Goal: Information Seeking & Learning: Learn about a topic

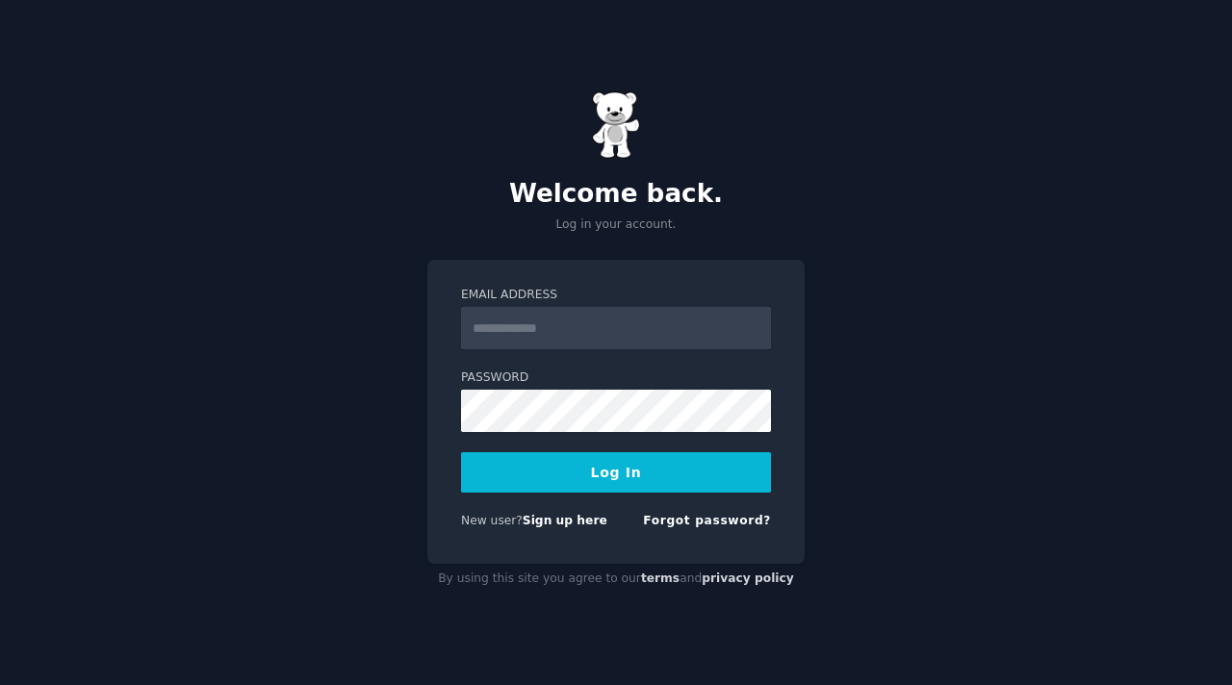
click at [549, 318] on input "Email Address" at bounding box center [616, 328] width 310 height 42
click at [819, 423] on div "Welcome back. Log in your account. Email Address Password Log In New user? Sign…" at bounding box center [616, 342] width 1232 height 685
click at [570, 332] on input "Email Address" at bounding box center [616, 328] width 310 height 42
type input "**********"
click at [805, 365] on div "**********" at bounding box center [616, 342] width 1232 height 685
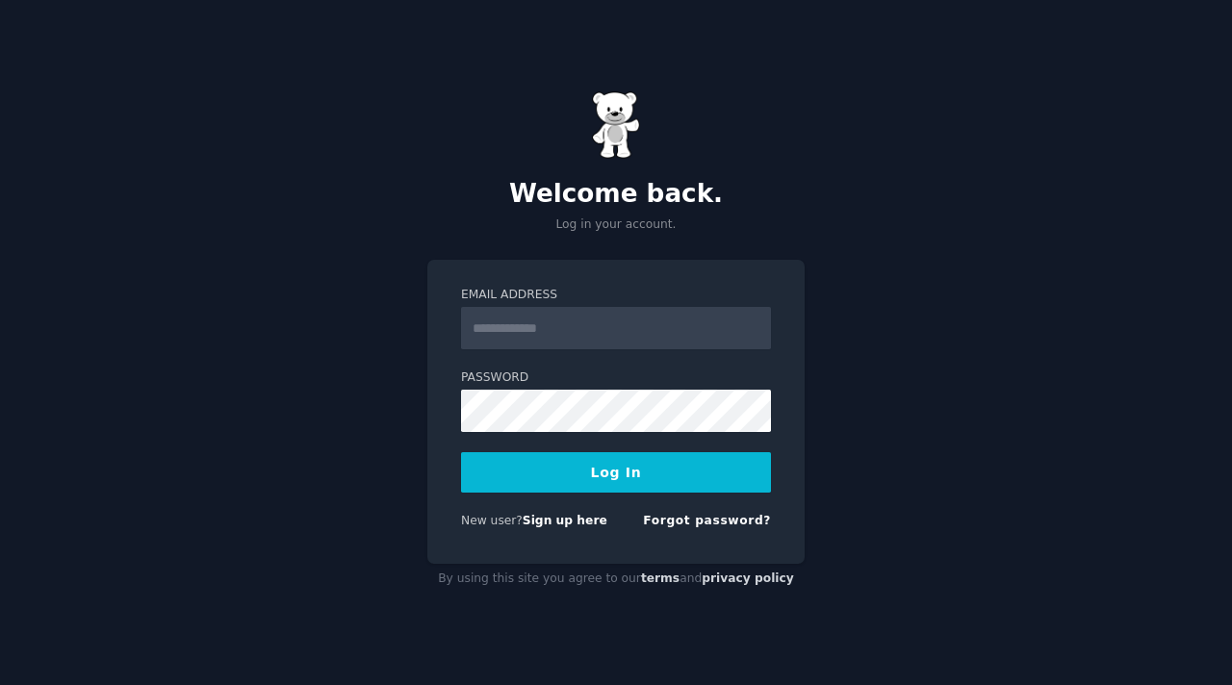
click at [596, 341] on input "Email Address" at bounding box center [616, 328] width 310 height 42
type input "**********"
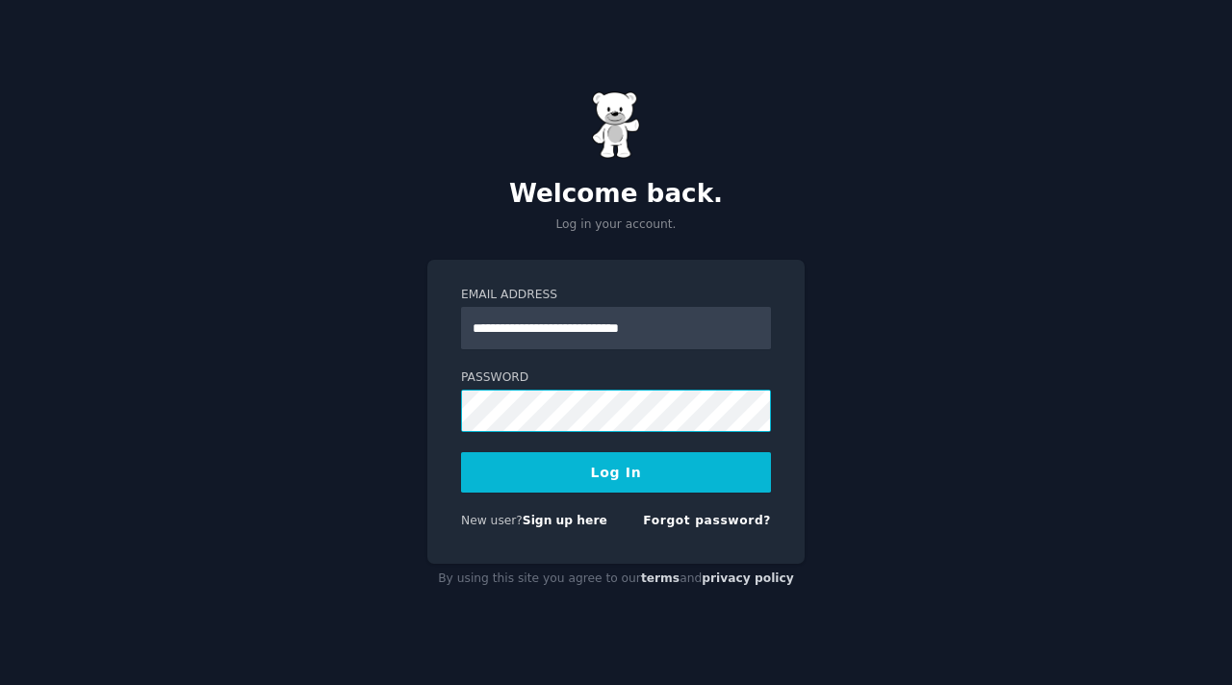
click at [461, 452] on button "Log In" at bounding box center [616, 472] width 310 height 40
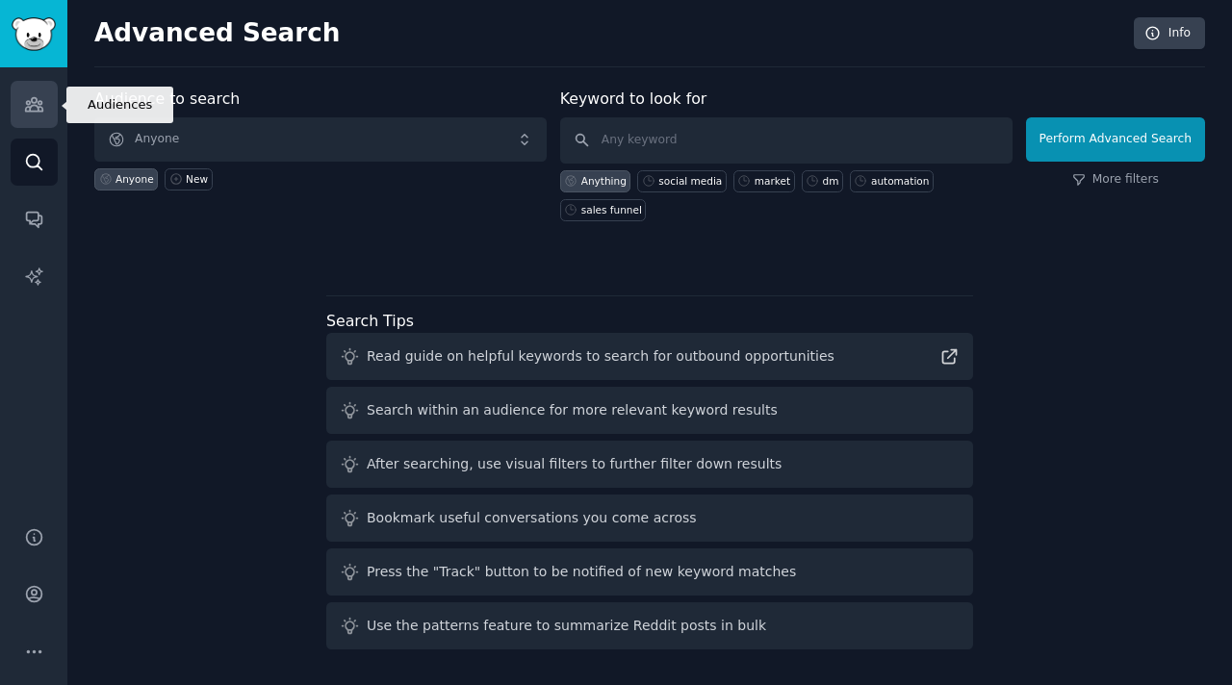
click at [30, 108] on icon "Sidebar" at bounding box center [34, 104] width 20 height 20
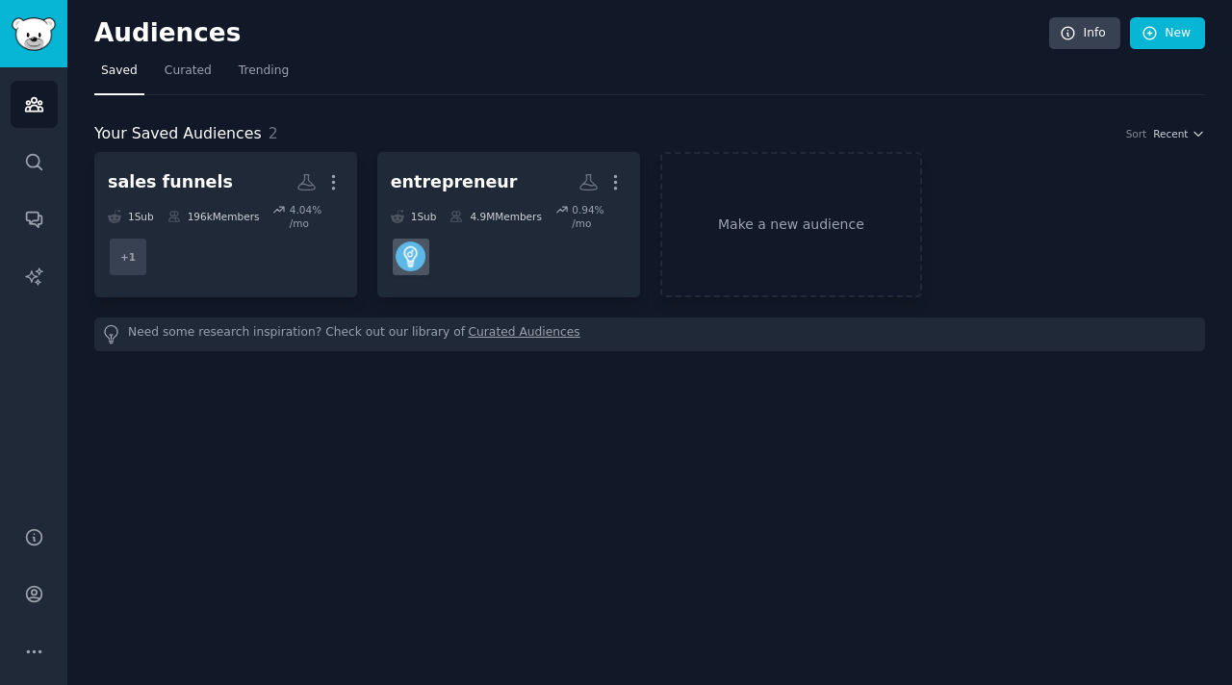
click at [501, 435] on div "Audiences Info New Saved Curated Trending Your Saved Audiences 2 Sort Recent sa…" at bounding box center [649, 342] width 1164 height 685
click at [353, 401] on div "Audiences Info New Saved Curated Trending Your Saved Audiences 2 Sort Recent sa…" at bounding box center [649, 342] width 1164 height 685
click at [569, 400] on div "Audiences Info New Saved Curated Trending Your Saved Audiences 2 Sort Recent sa…" at bounding box center [649, 342] width 1164 height 685
click at [713, 232] on link "Make a new audience" at bounding box center [791, 224] width 263 height 145
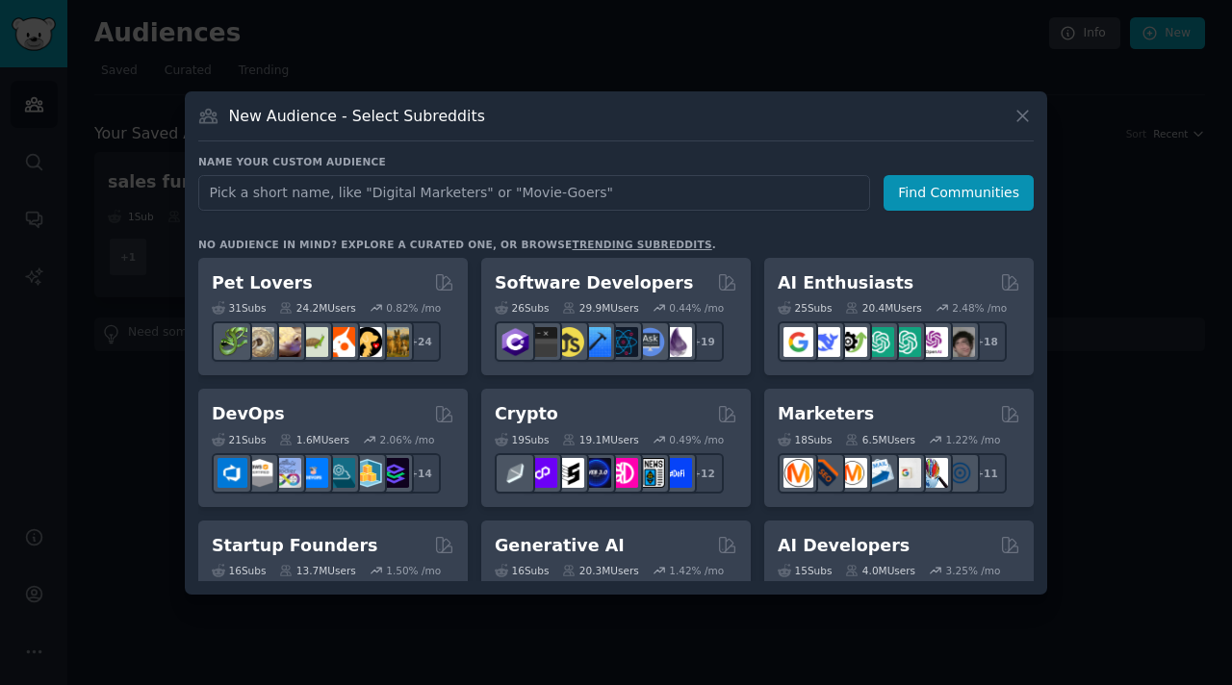
click at [363, 197] on input "text" at bounding box center [534, 193] width 672 height 36
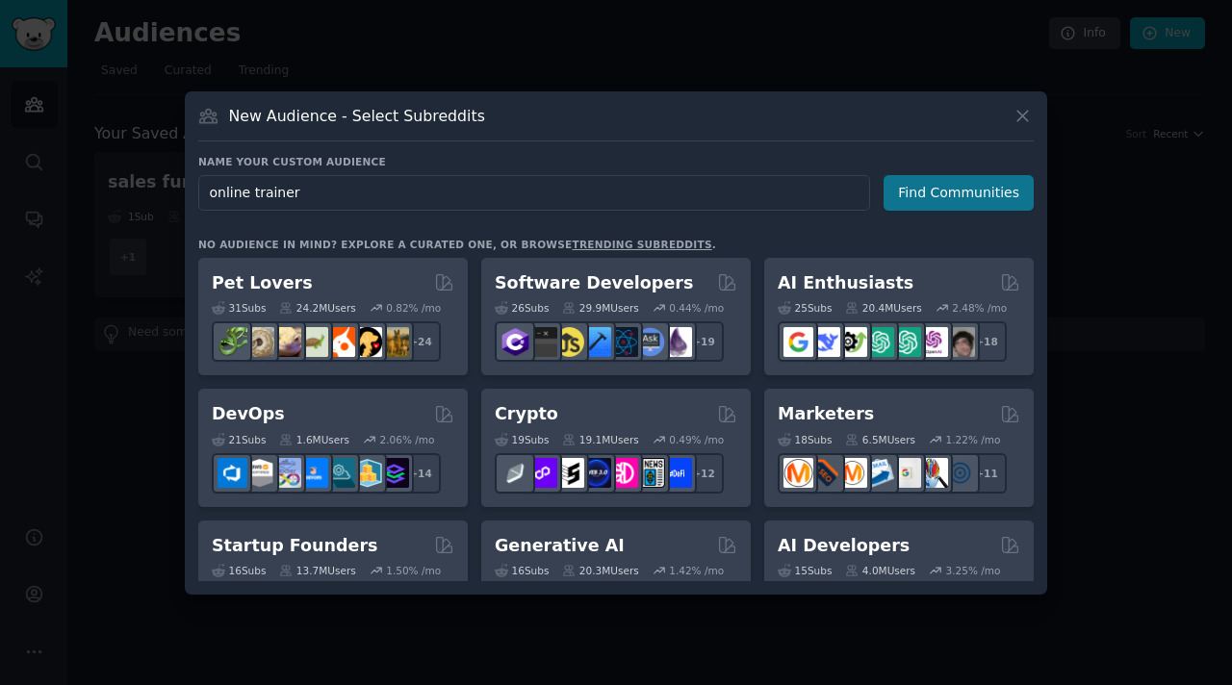
type input "online trainer"
click at [988, 195] on button "Find Communities" at bounding box center [958, 193] width 150 height 36
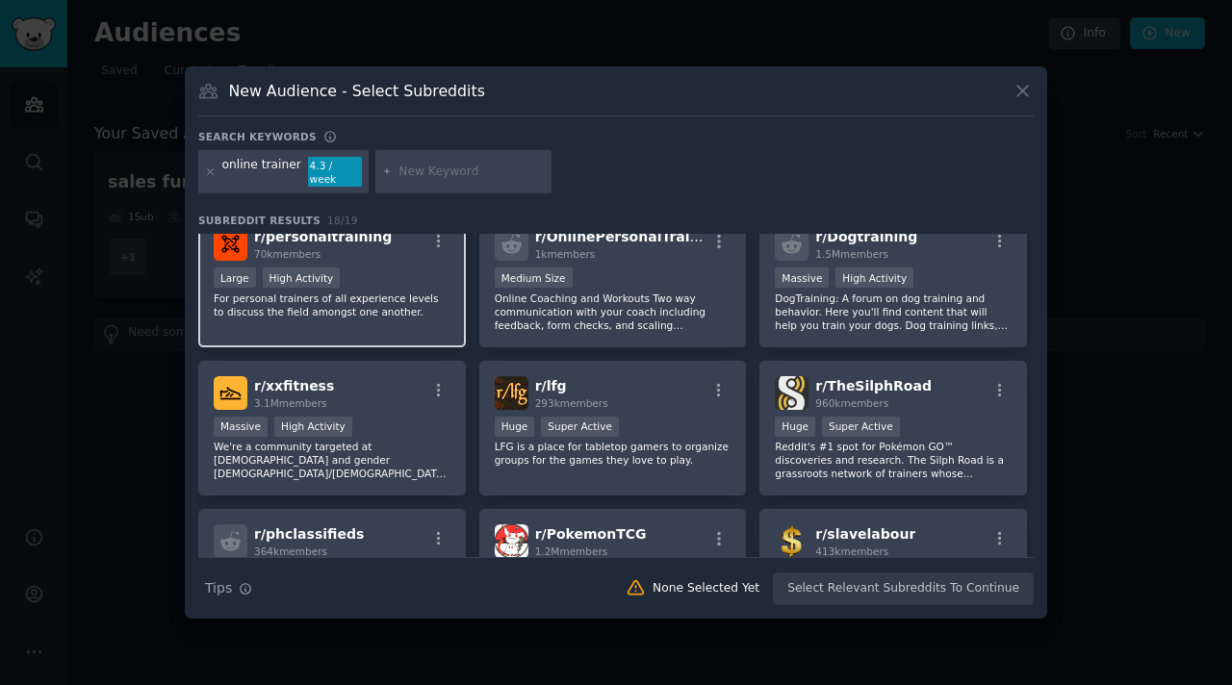
scroll to position [12, 0]
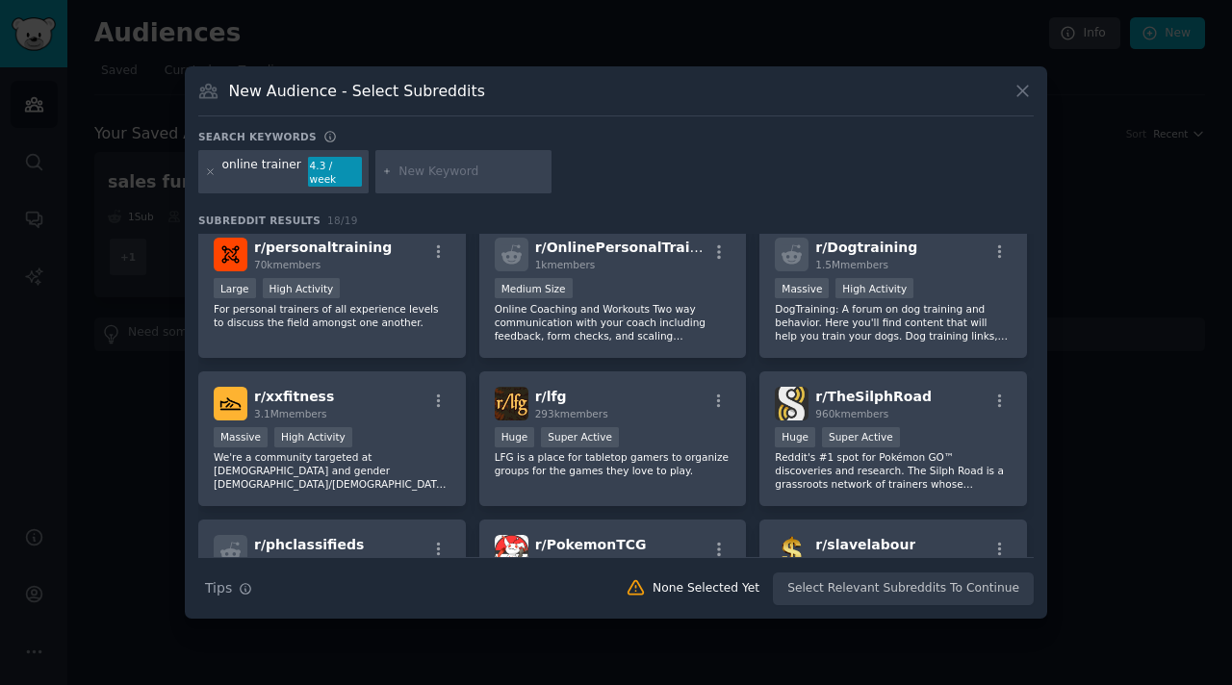
click at [212, 177] on div at bounding box center [210, 172] width 11 height 31
click at [210, 170] on icon at bounding box center [210, 171] width 5 height 5
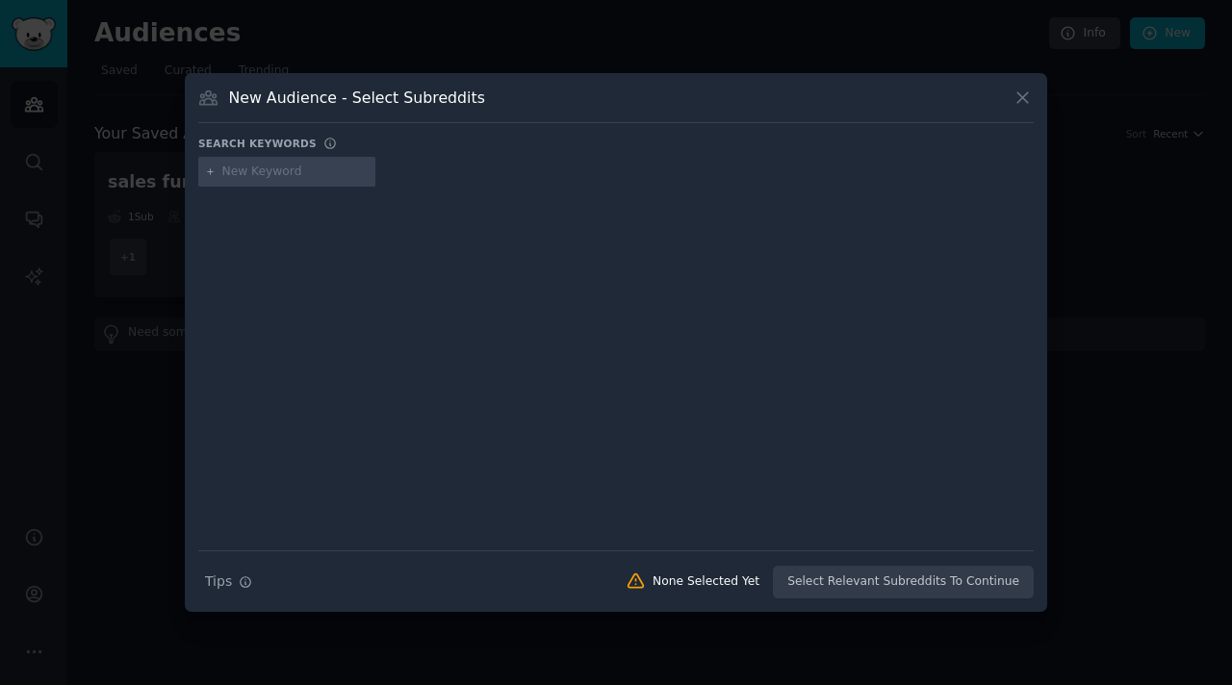
click at [276, 176] on input "text" at bounding box center [295, 172] width 146 height 17
type input "online personal trainer"
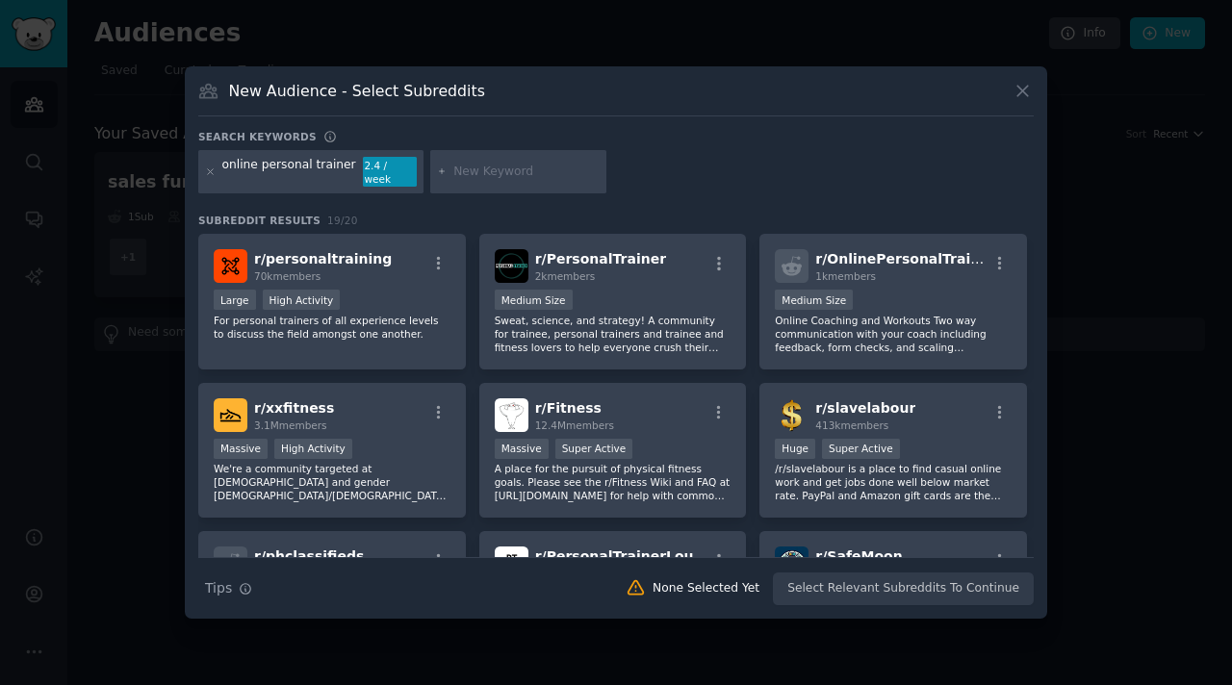
click at [614, 136] on div "Search keywords" at bounding box center [615, 140] width 835 height 20
click at [622, 150] on div "Search keywords" at bounding box center [615, 140] width 835 height 20
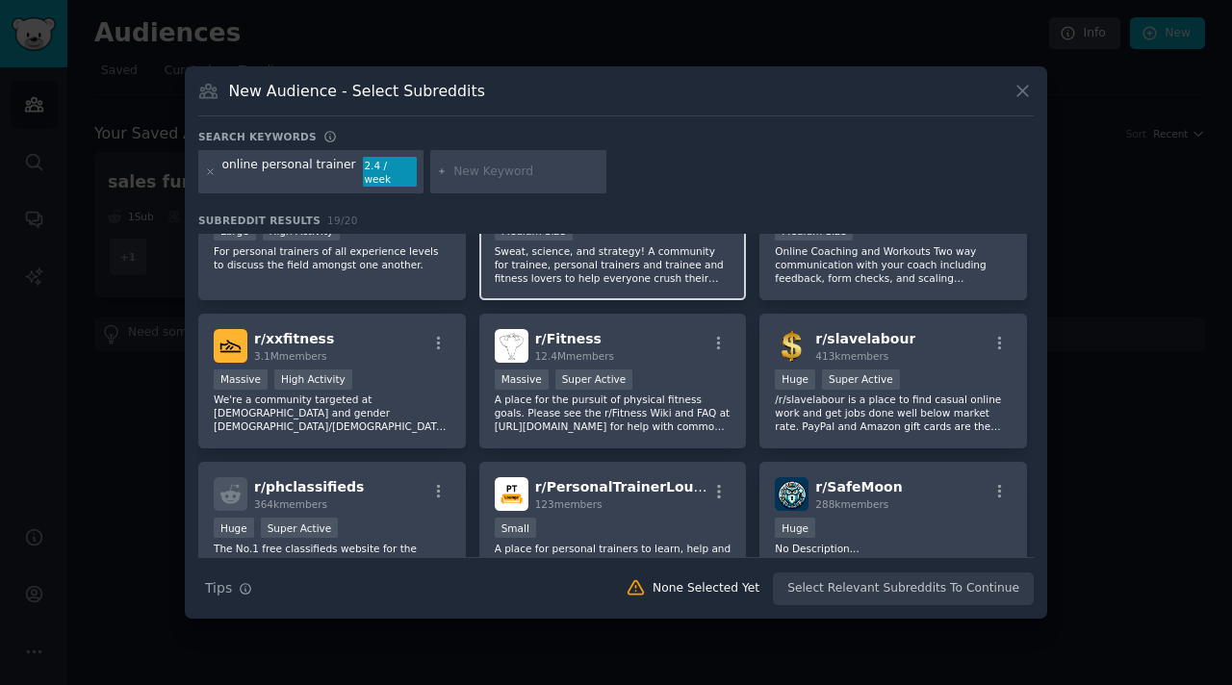
scroll to position [85, 0]
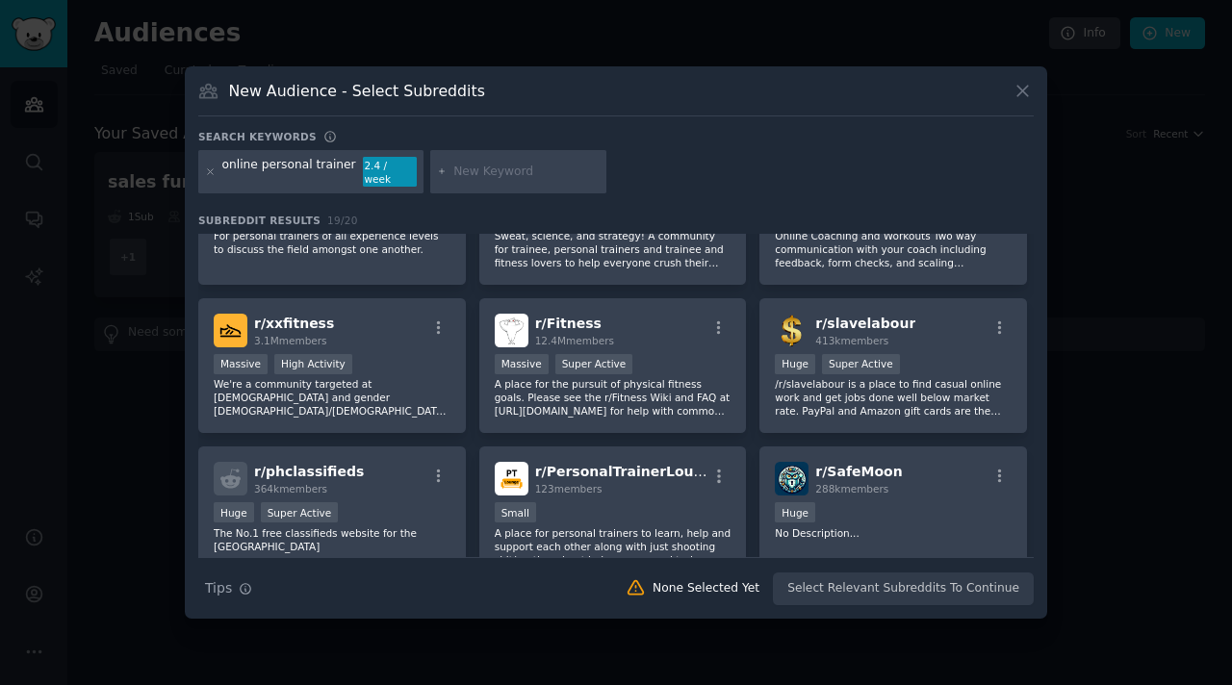
click at [633, 123] on div "New Audience - Select Subreddits Search keywords online personal trainer 2.4 / …" at bounding box center [616, 342] width 862 height 553
click at [636, 133] on div "New Audience - Select Subreddits Search keywords online personal trainer 2.4 / …" at bounding box center [616, 342] width 862 height 553
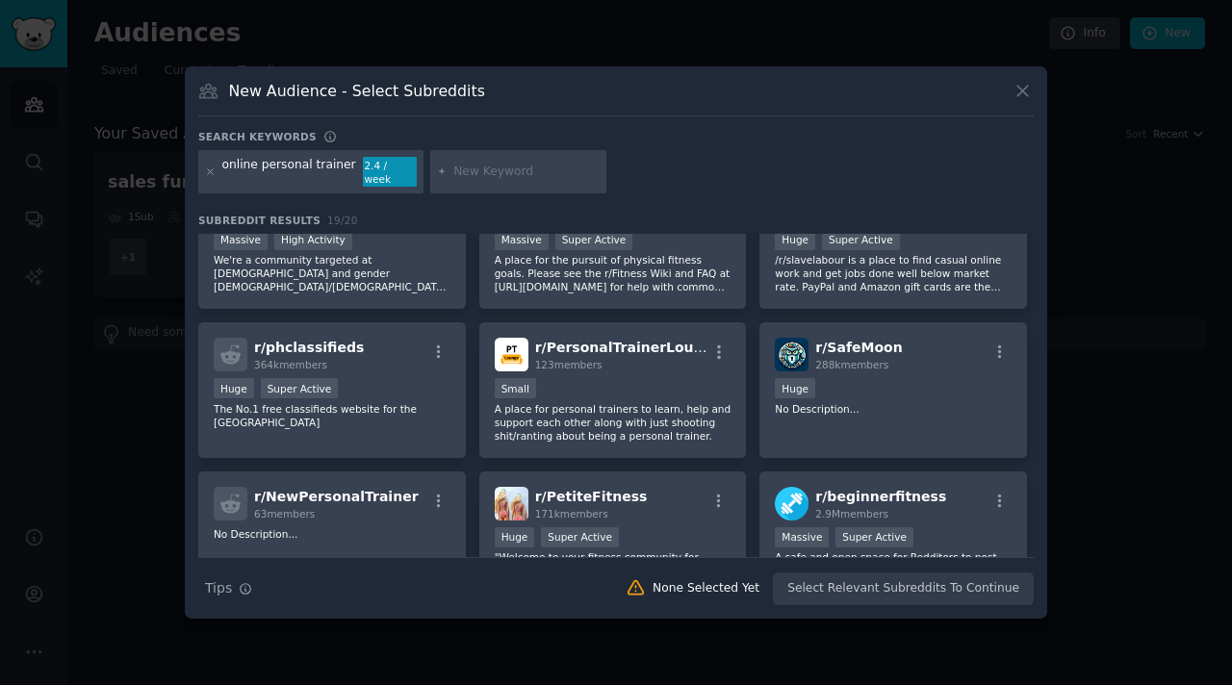
scroll to position [0, 0]
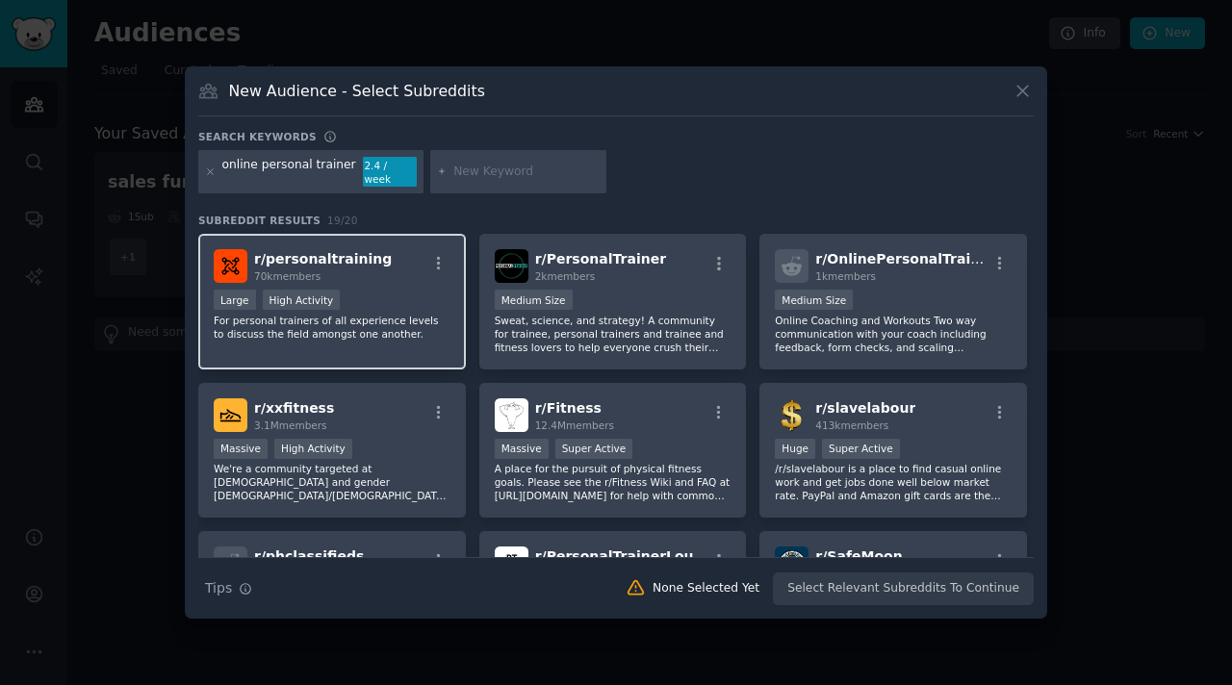
click at [385, 321] on p "For personal trainers of all experience levels to discuss the field amongst one…" at bounding box center [332, 327] width 237 height 27
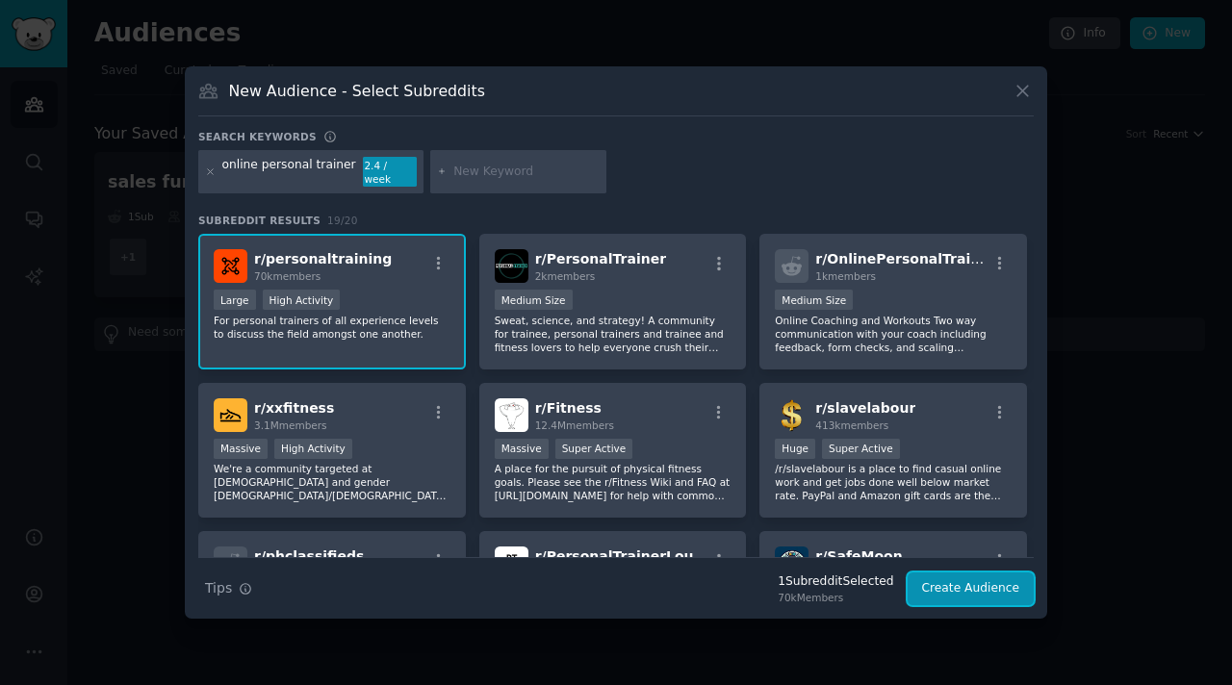
click at [969, 585] on button "Create Audience" at bounding box center [970, 589] width 127 height 33
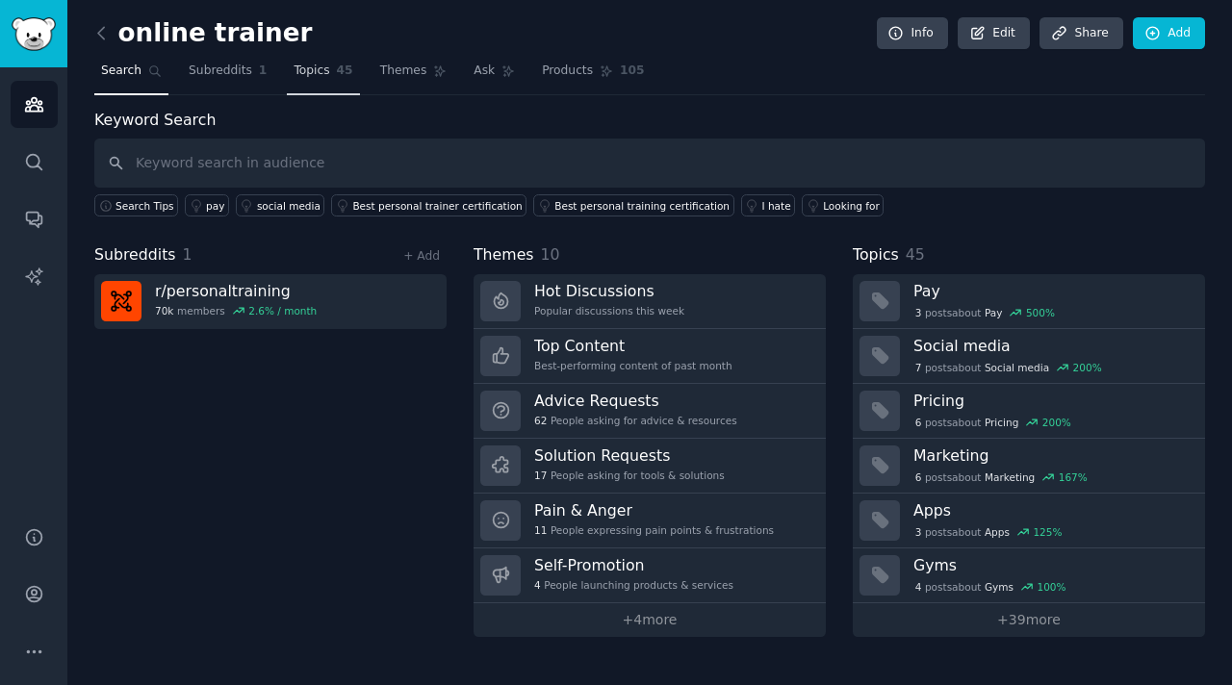
click at [317, 73] on span "Topics" at bounding box center [311, 71] width 36 height 17
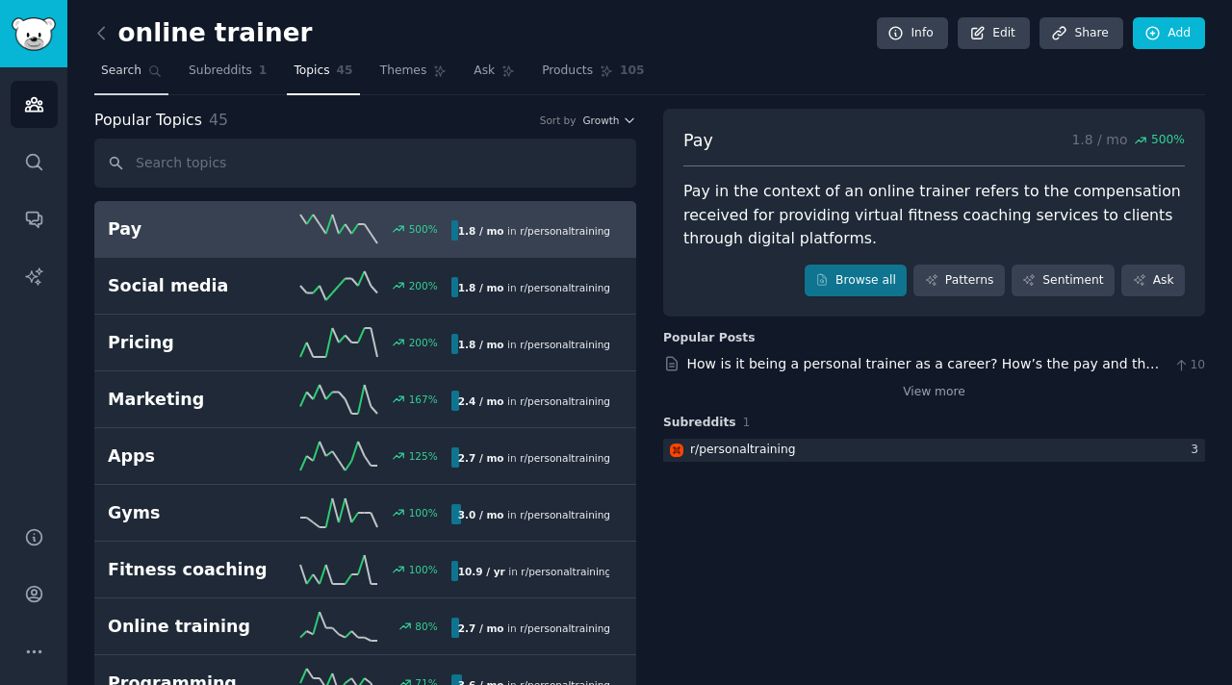
click at [127, 68] on span "Search" at bounding box center [121, 71] width 40 height 17
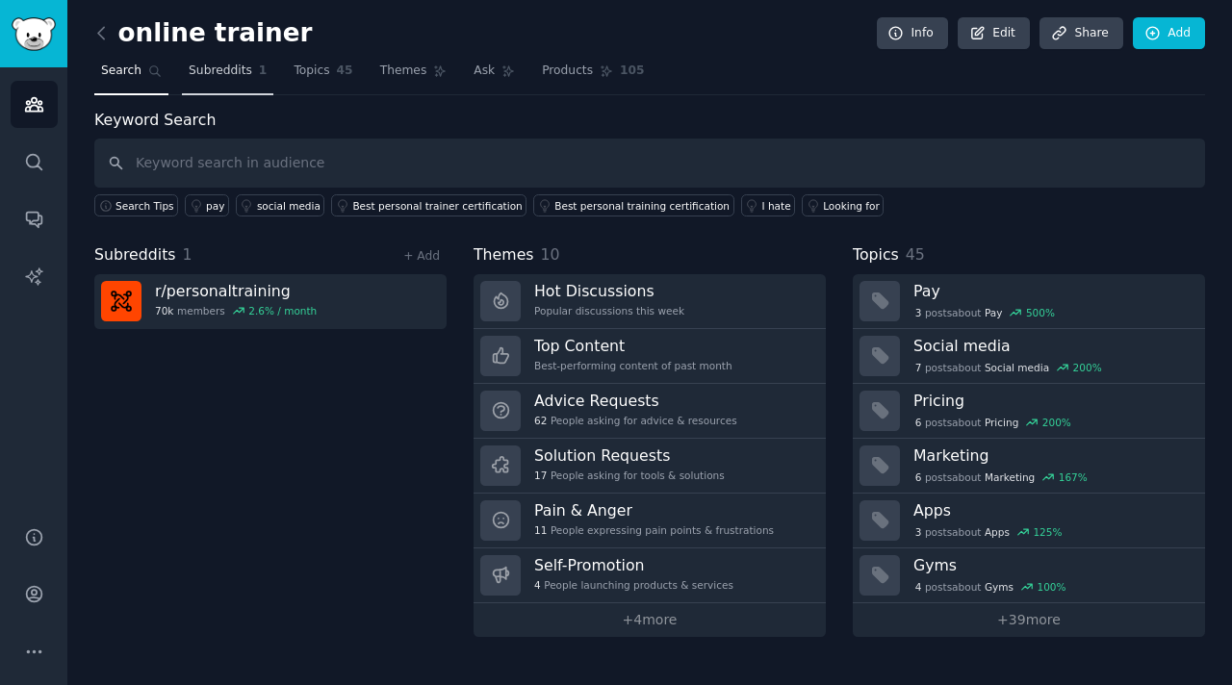
click at [222, 68] on span "Subreddits" at bounding box center [221, 71] width 64 height 17
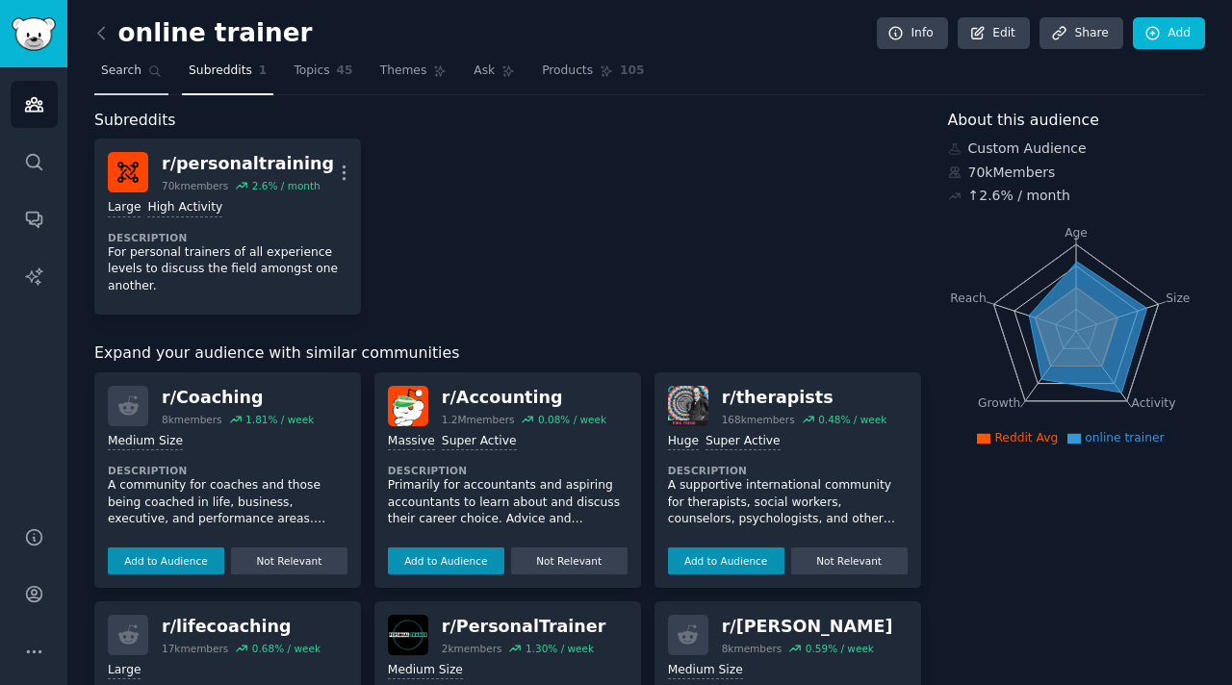
click at [122, 64] on span "Search" at bounding box center [121, 71] width 40 height 17
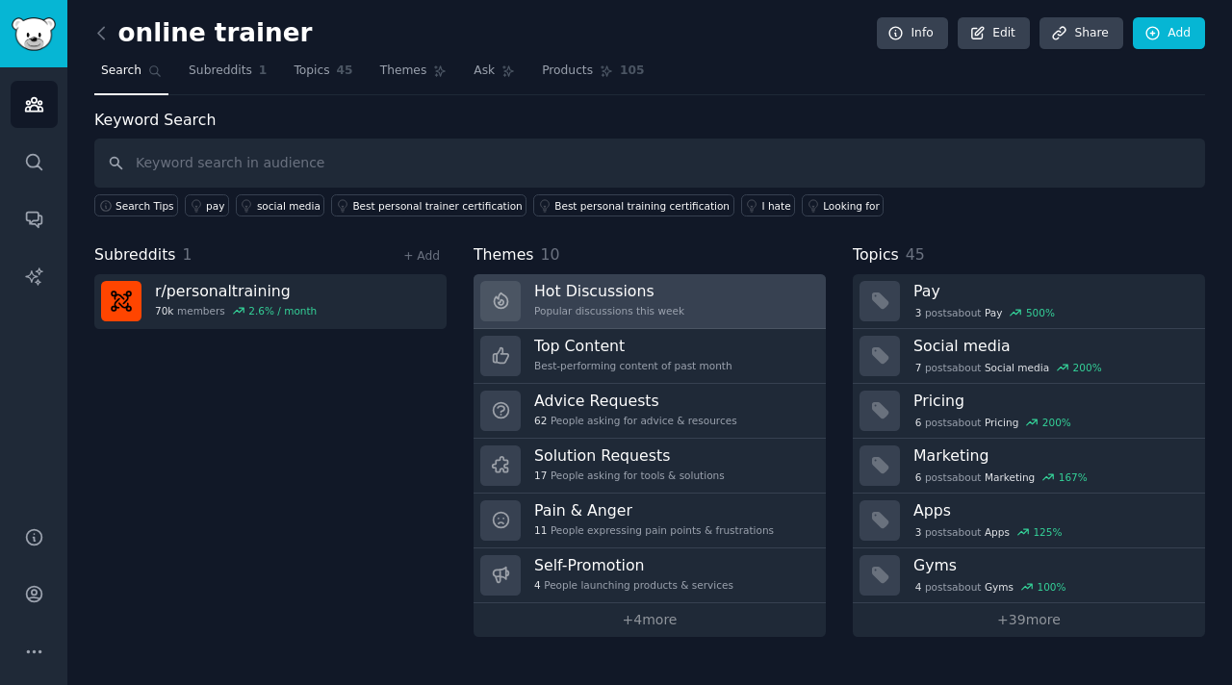
click at [572, 290] on h3 "Hot Discussions" at bounding box center [609, 291] width 150 height 20
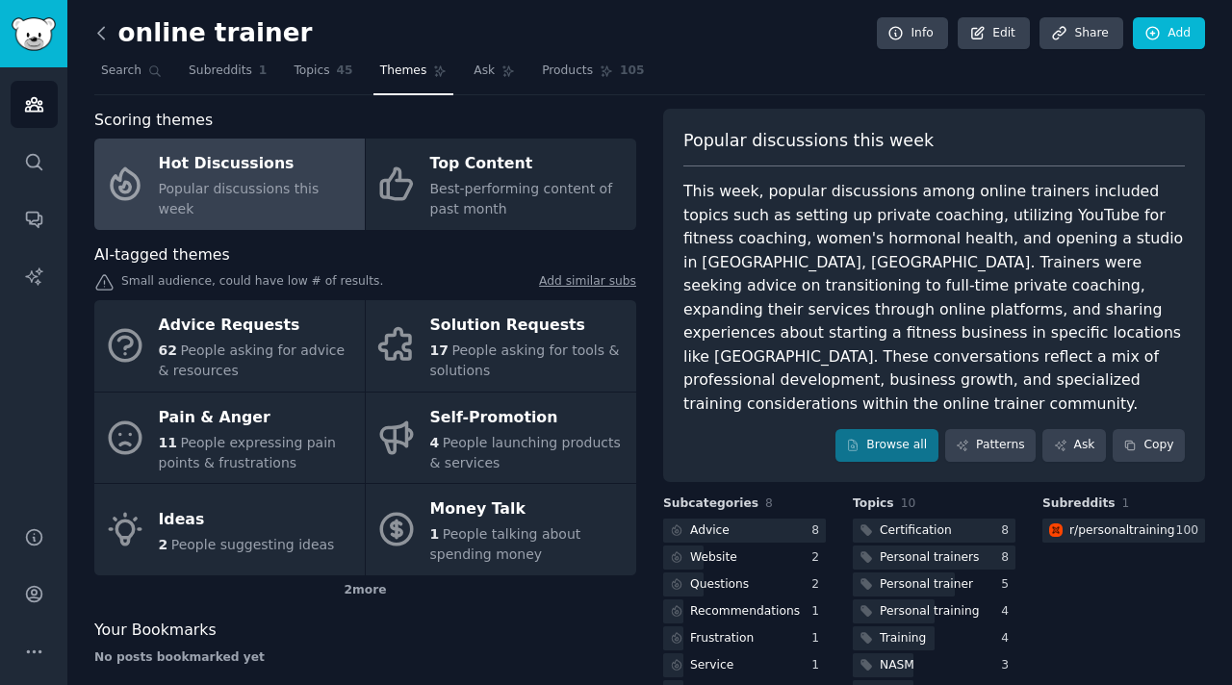
click at [102, 37] on icon at bounding box center [101, 33] width 20 height 20
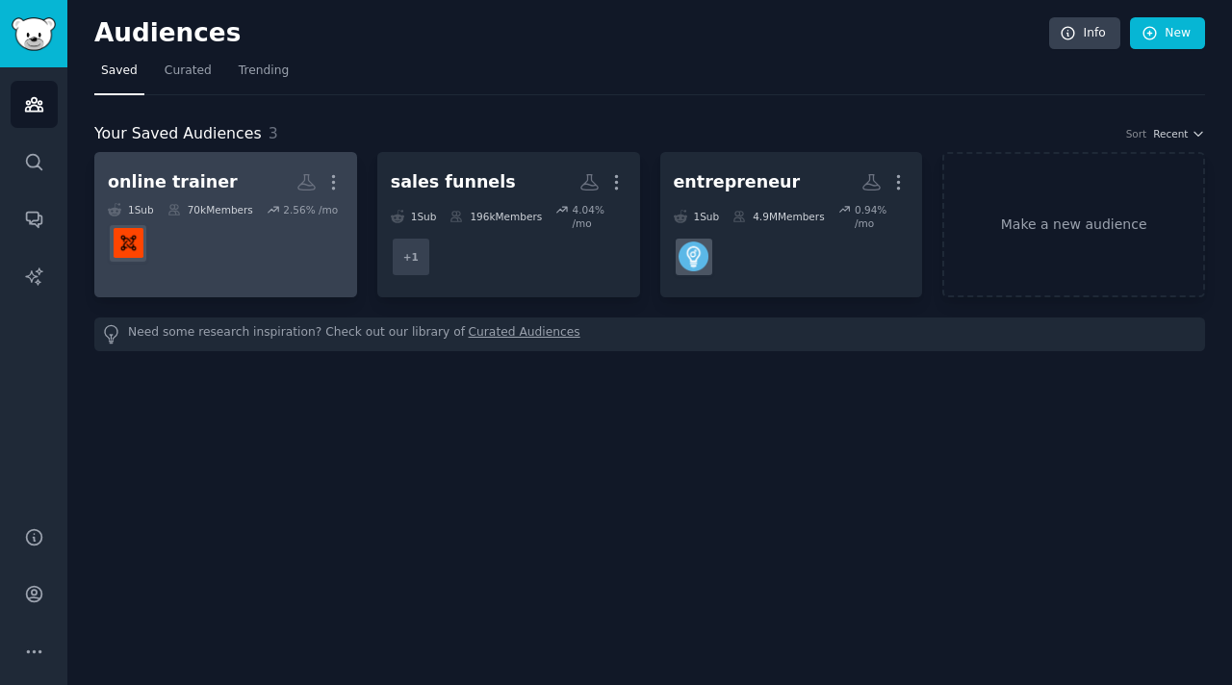
click at [196, 188] on div "online trainer" at bounding box center [173, 182] width 130 height 24
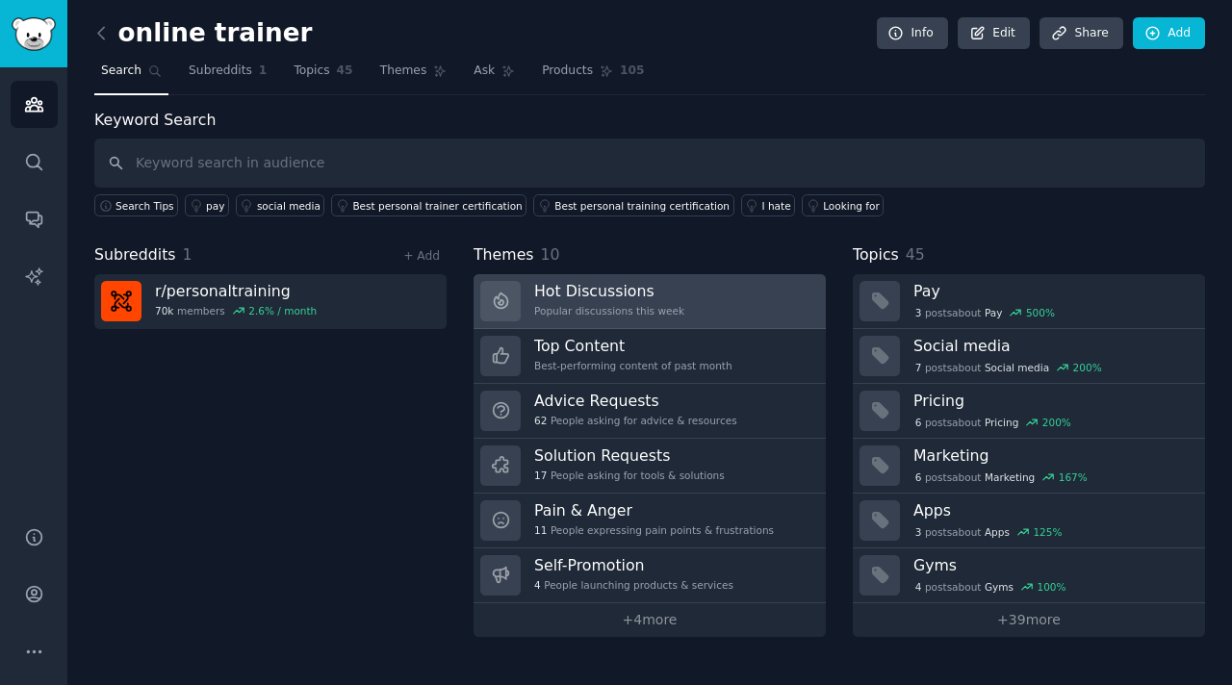
click at [624, 300] on h3 "Hot Discussions" at bounding box center [609, 291] width 150 height 20
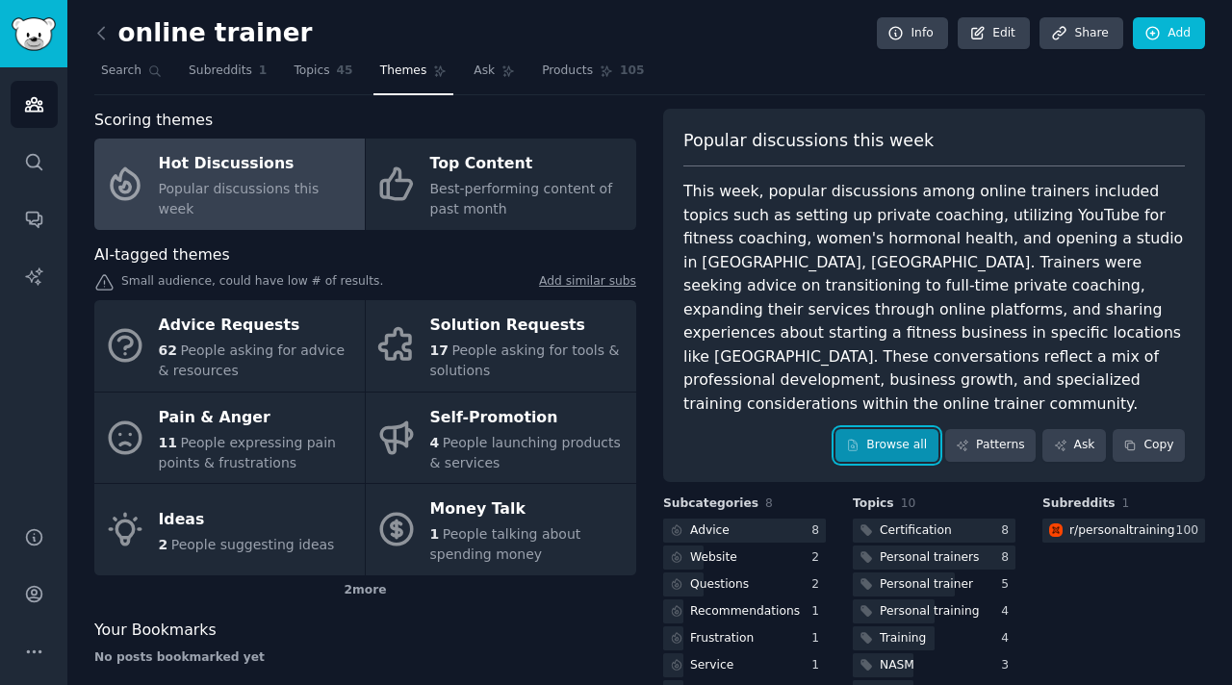
click at [901, 431] on link "Browse all" at bounding box center [886, 445] width 103 height 33
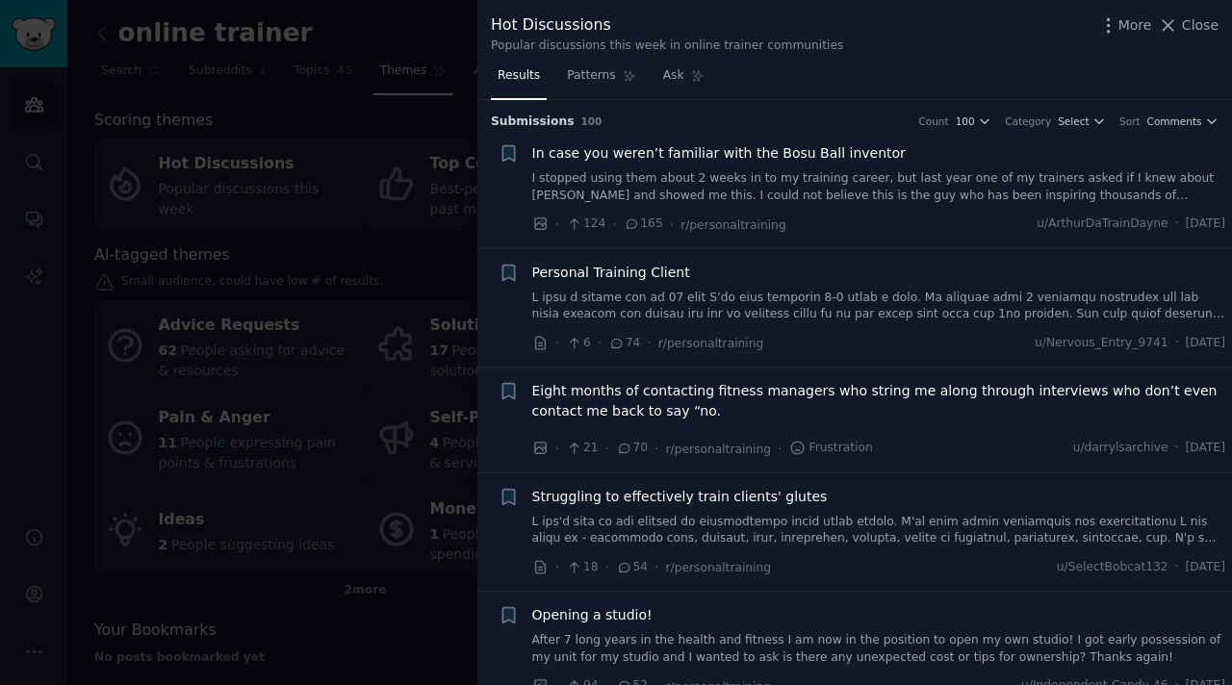
drag, startPoint x: 1174, startPoint y: 25, endPoint x: 1230, endPoint y: 5, distance: 59.4
click at [1174, 25] on icon at bounding box center [1168, 25] width 20 height 20
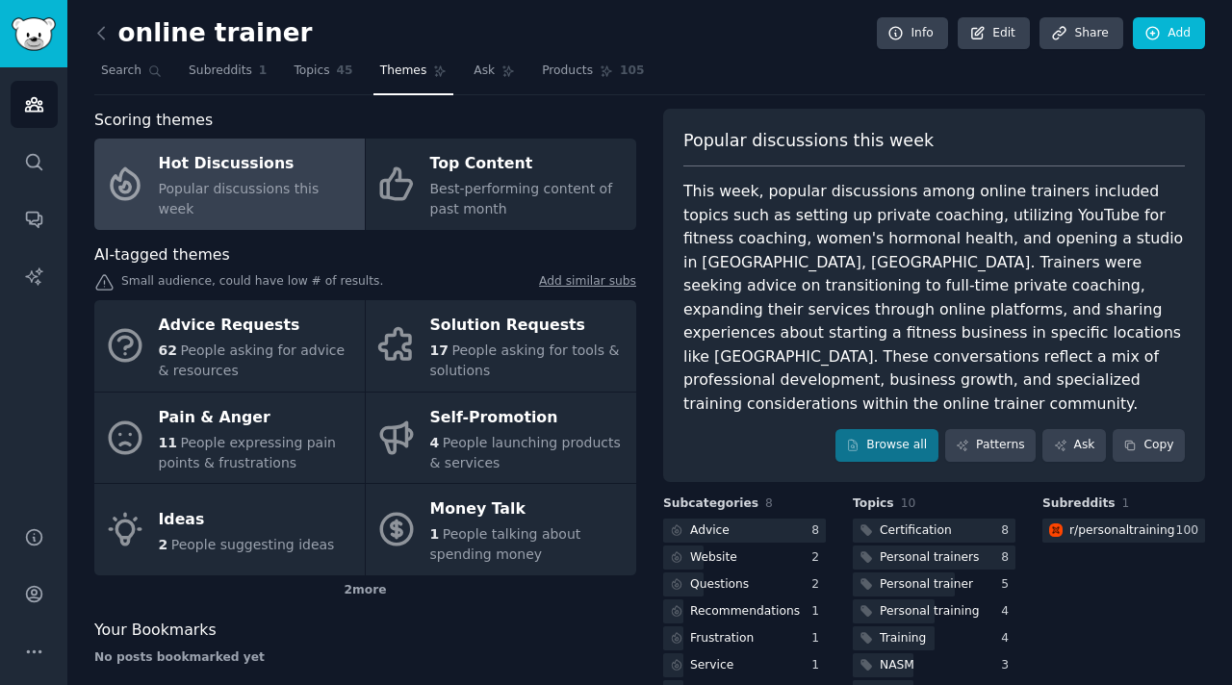
click at [847, 73] on nav "Search Subreddits 1 Topics 45 Themes Ask Products 105" at bounding box center [649, 75] width 1110 height 39
click at [141, 74] on link "Search" at bounding box center [131, 75] width 74 height 39
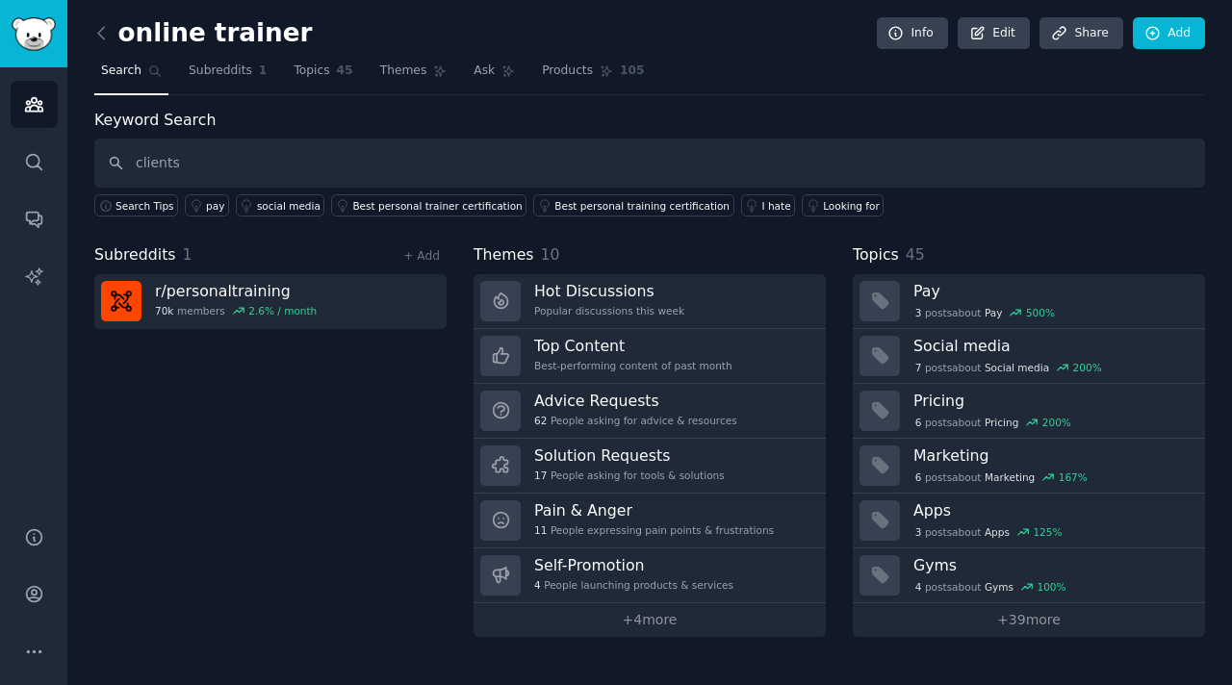
type input "clients"
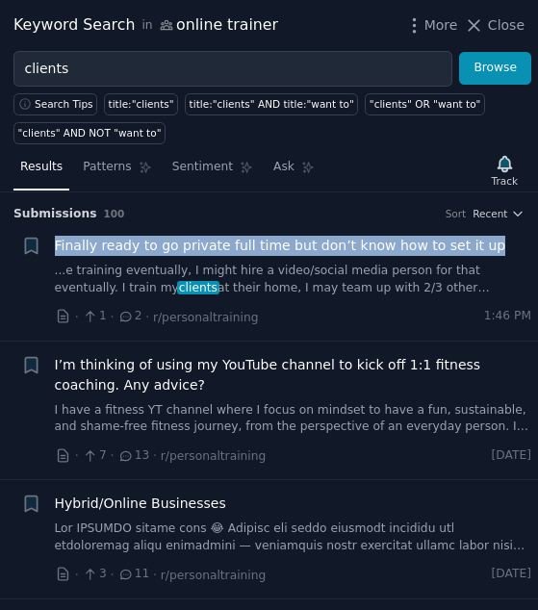
drag, startPoint x: 485, startPoint y: 244, endPoint x: 56, endPoint y: 243, distance: 429.1
click at [56, 243] on div "Finally ready to go private full time but don’t know how to set it up" at bounding box center [293, 246] width 477 height 20
copy span "Finally ready to go private full time but don’t know how to set it up"
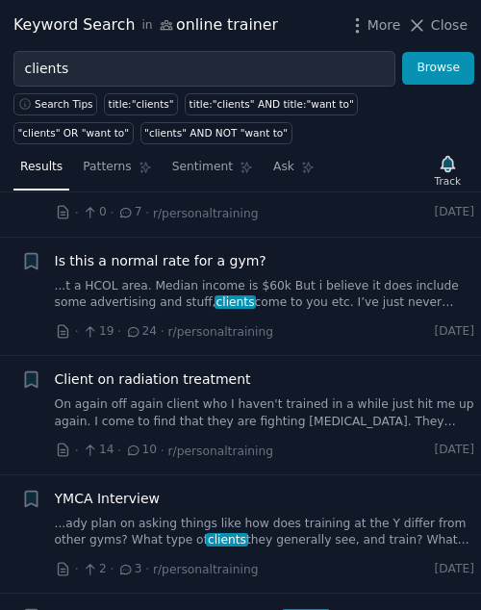
scroll to position [3066, 0]
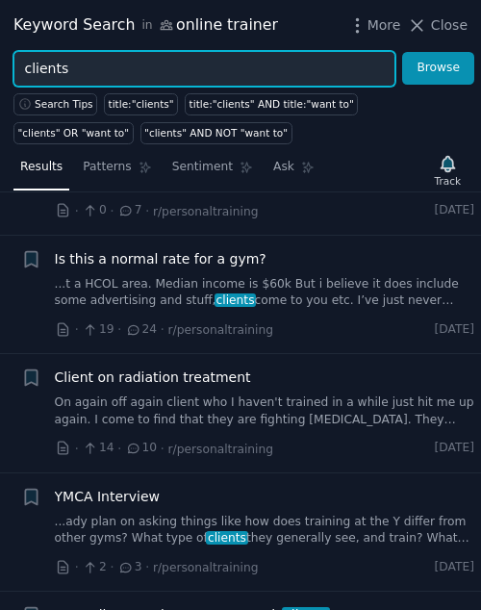
click at [46, 64] on input "clients" at bounding box center [204, 69] width 382 height 36
click at [402, 52] on button "Browse" at bounding box center [438, 68] width 72 height 33
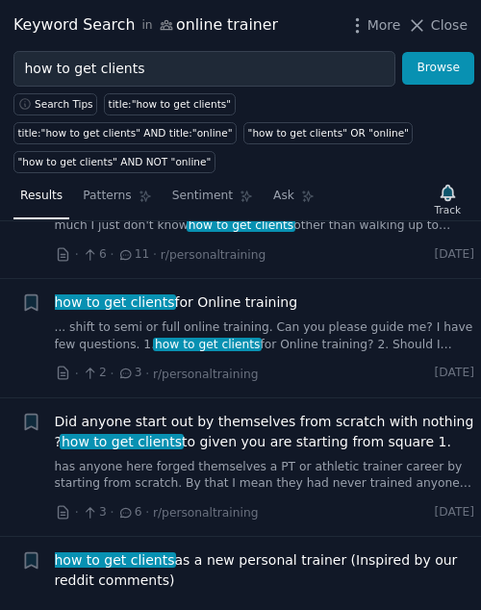
scroll to position [2372, 0]
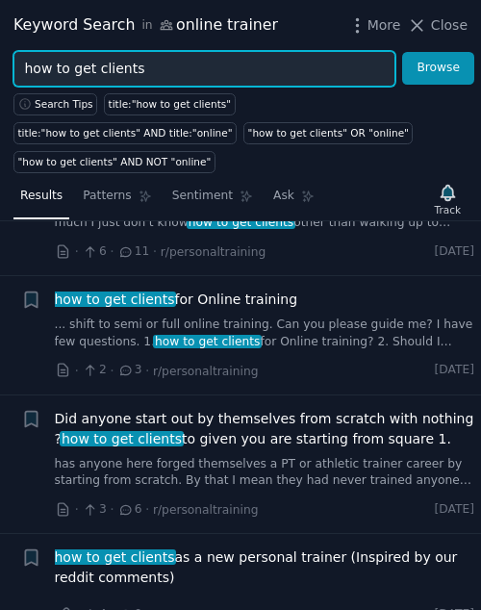
click at [80, 71] on input "how to get clients" at bounding box center [204, 69] width 382 height 36
click at [402, 52] on button "Browse" at bounding box center [438, 68] width 72 height 33
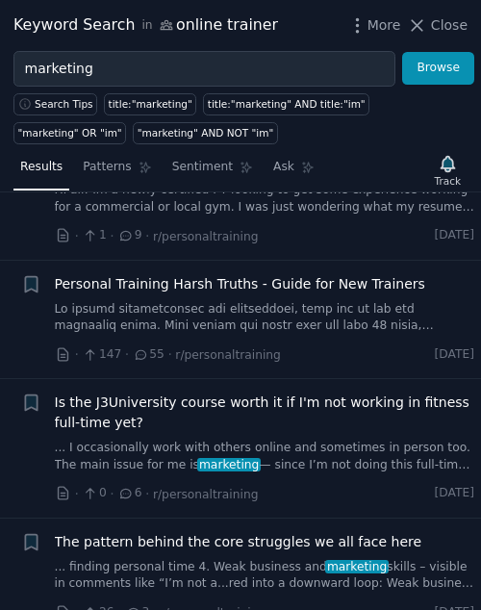
scroll to position [8392, 0]
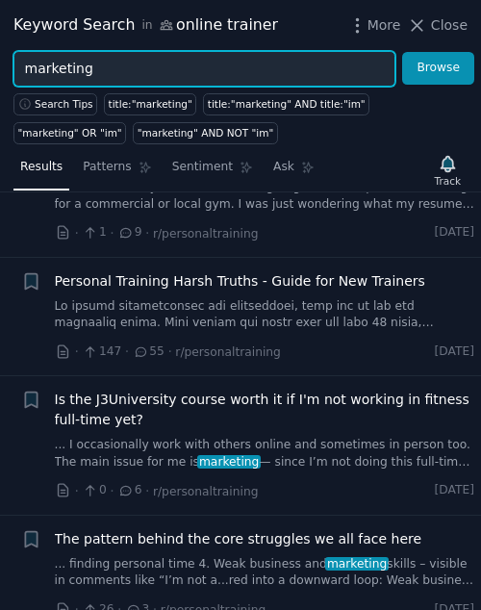
click at [43, 70] on input "marketing" at bounding box center [204, 69] width 382 height 36
click at [402, 52] on button "Browse" at bounding box center [438, 68] width 72 height 33
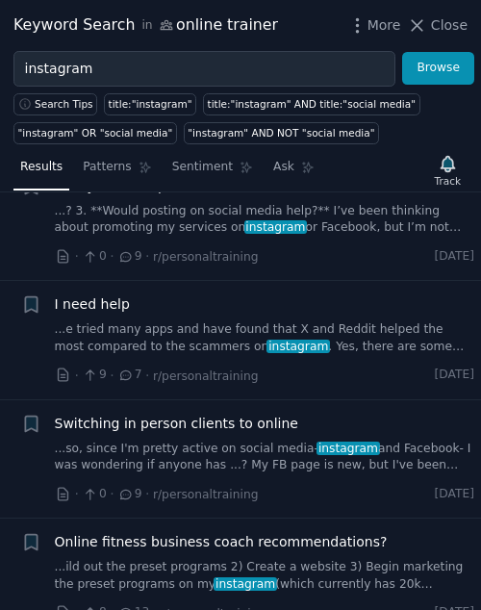
scroll to position [8795, 0]
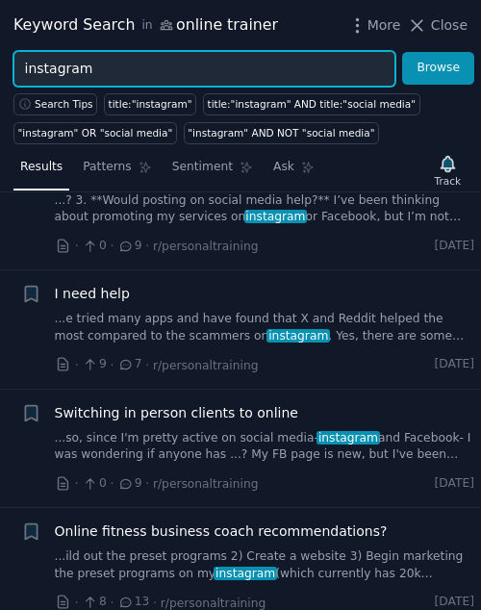
click at [63, 76] on input "instagram" at bounding box center [204, 69] width 382 height 36
click at [402, 52] on button "Browse" at bounding box center [438, 68] width 72 height 33
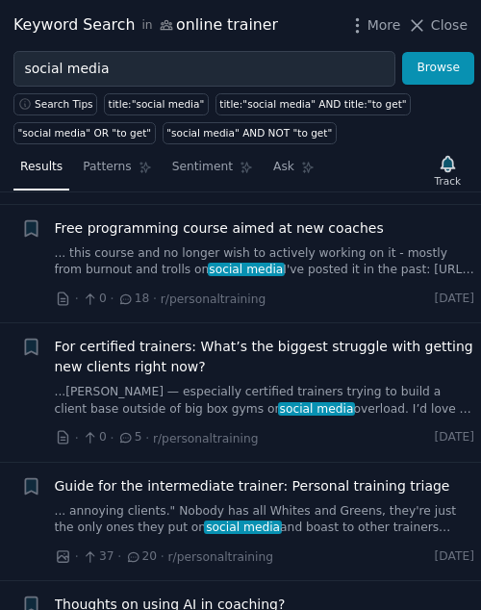
scroll to position [3157, 0]
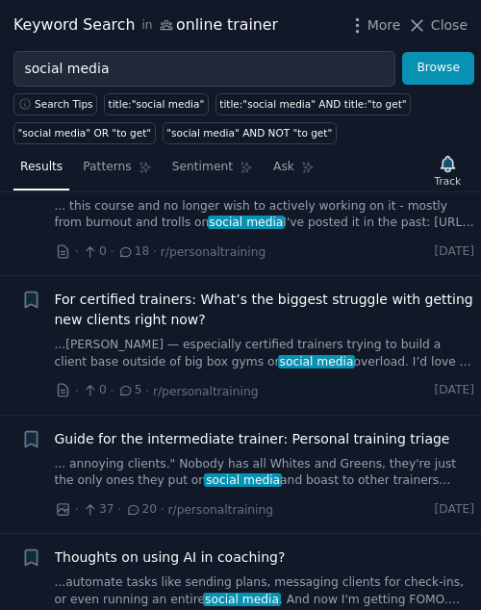
click at [123, 297] on span "For certified trainers: What’s the biggest struggle with getting new clients ri…" at bounding box center [265, 310] width 420 height 40
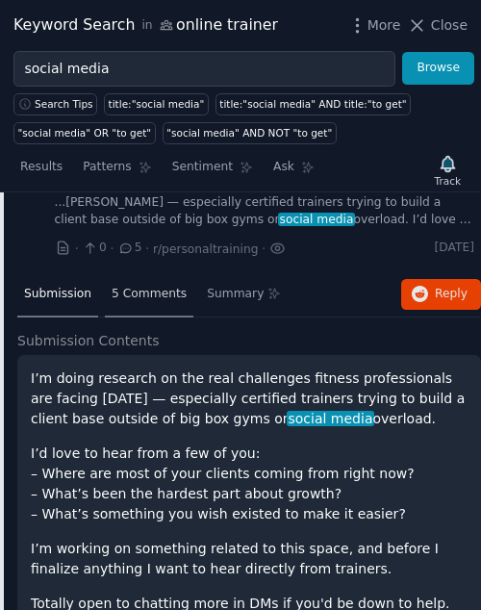
scroll to position [3301, 0]
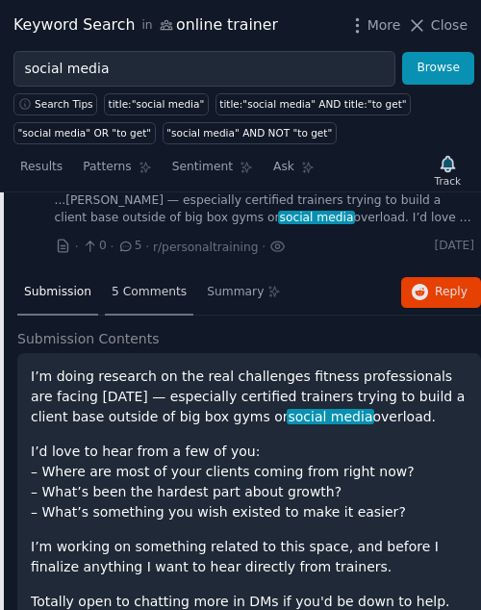
click at [127, 294] on span "5 Comments" at bounding box center [149, 292] width 75 height 17
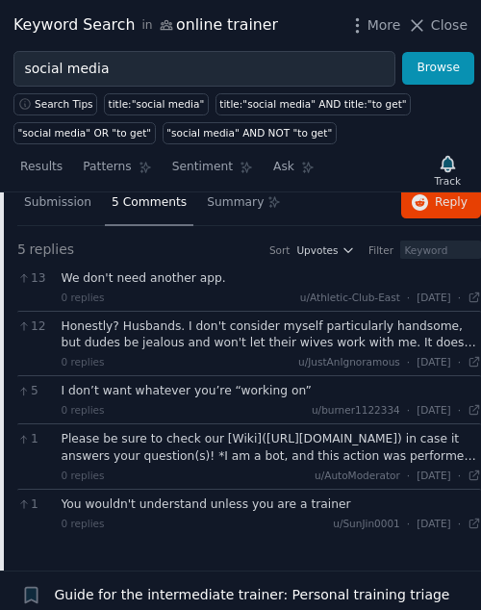
scroll to position [3353, 0]
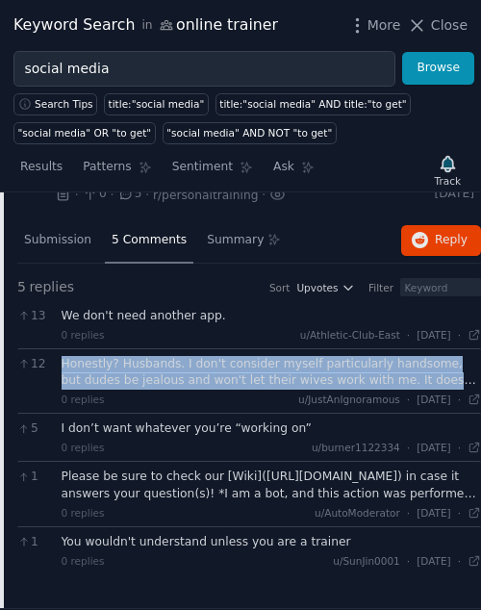
drag, startPoint x: 57, startPoint y: 363, endPoint x: 451, endPoint y: 374, distance: 394.7
click at [454, 373] on div "12 Honestly? Husbands. I don't consider myself particularly handsome, but dudes…" at bounding box center [249, 380] width 464 height 65
copy div "Honestly? Husbands. I don't consider myself particularly handsome, but dudes be…"
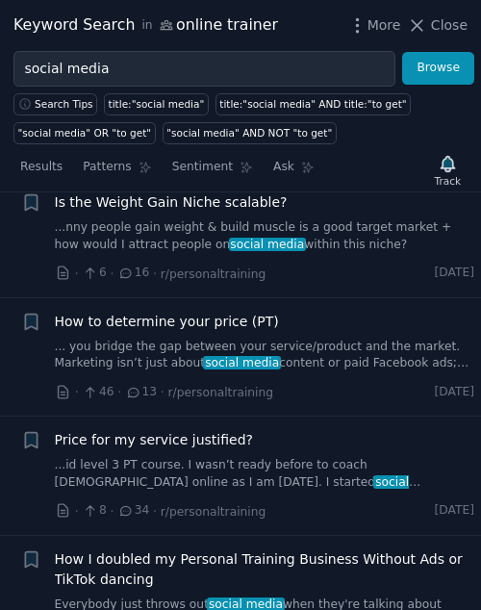
scroll to position [11014, 0]
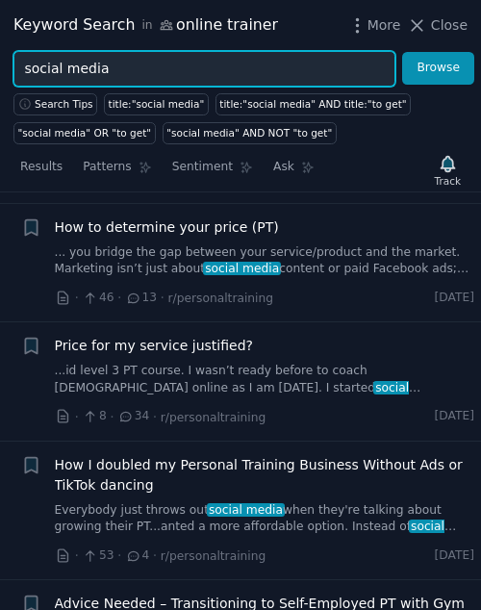
click at [66, 65] on input "social media" at bounding box center [204, 69] width 382 height 36
click at [402, 52] on button "Browse" at bounding box center [438, 68] width 72 height 33
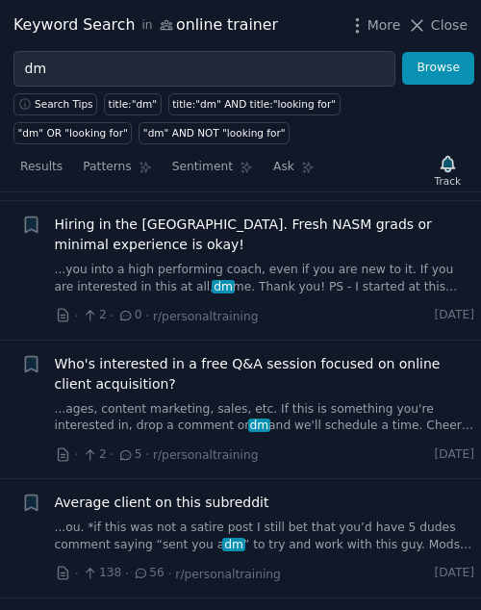
scroll to position [5718, 0]
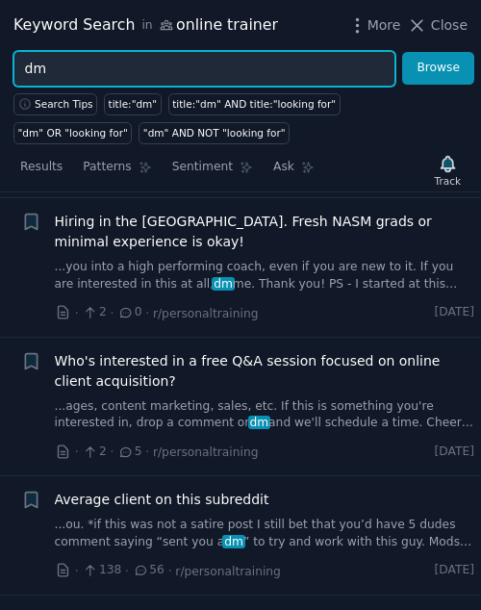
click at [37, 72] on input "dm" at bounding box center [204, 69] width 382 height 36
click at [402, 52] on button "Browse" at bounding box center [438, 68] width 72 height 33
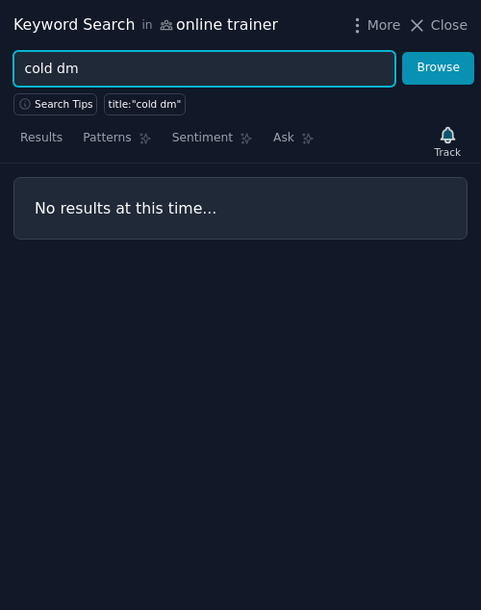
click at [43, 62] on input "cold dm" at bounding box center [204, 69] width 382 height 36
click at [402, 52] on button "Browse" at bounding box center [438, 68] width 72 height 33
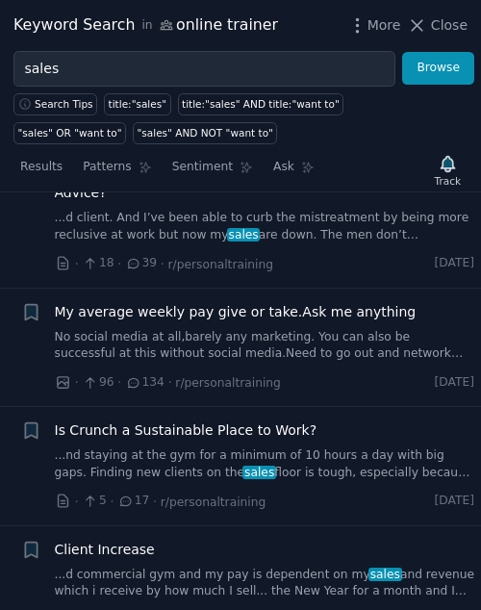
scroll to position [8918, 0]
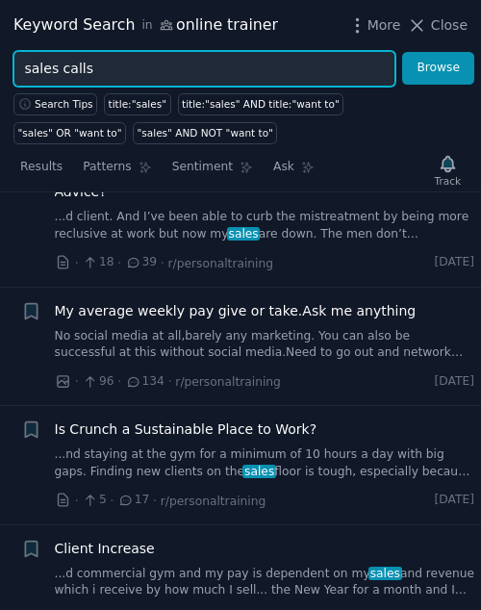
click at [402, 52] on button "Browse" at bounding box center [438, 68] width 72 height 33
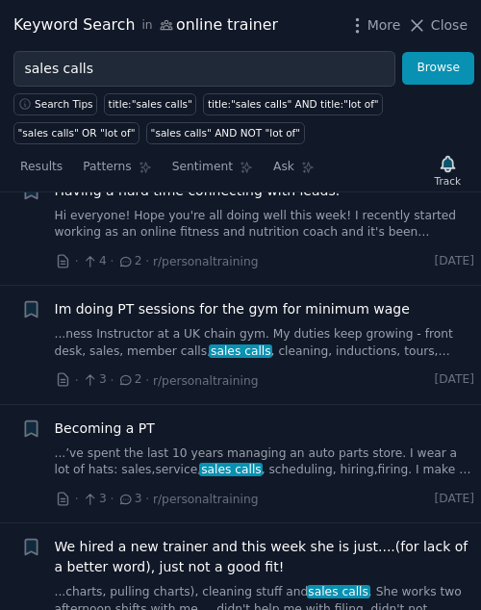
scroll to position [1753, 0]
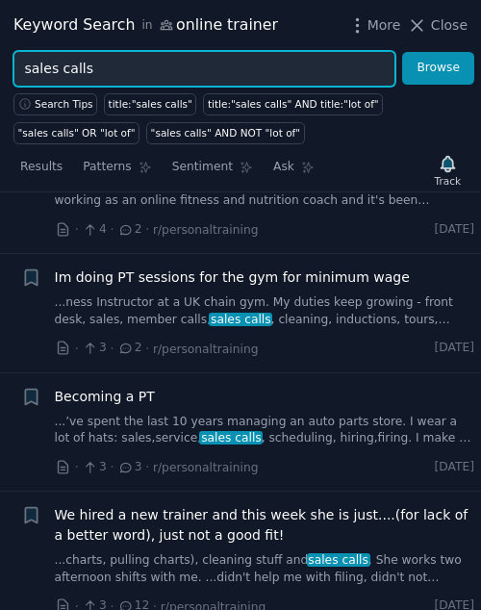
click at [68, 59] on input "sales calls" at bounding box center [204, 69] width 382 height 36
click at [402, 52] on button "Browse" at bounding box center [438, 68] width 72 height 33
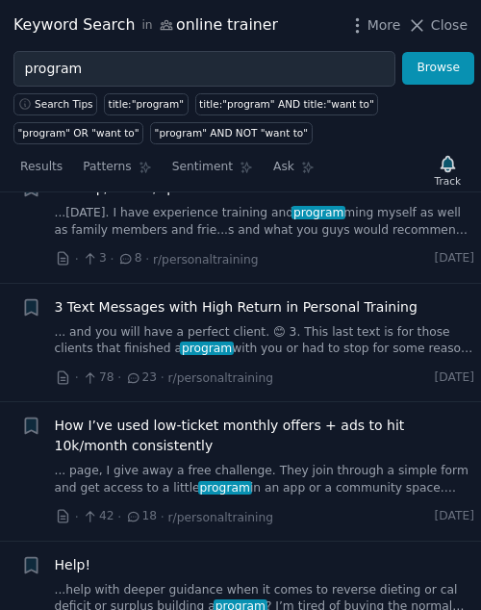
scroll to position [2683, 0]
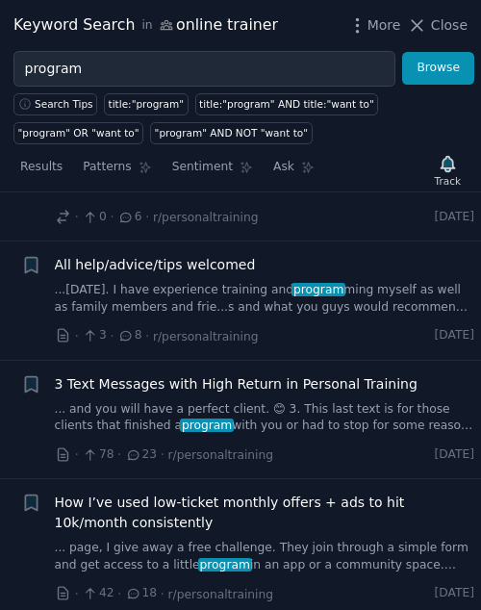
click at [187, 374] on span "3 Text Messages with High Return in Personal Training" at bounding box center [236, 384] width 363 height 20
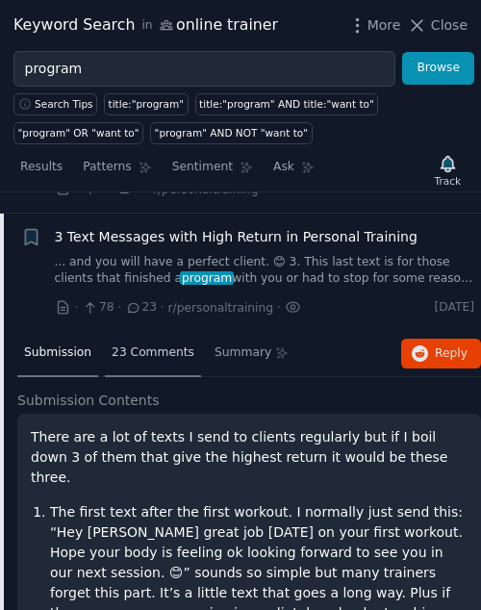
scroll to position [2831, 0]
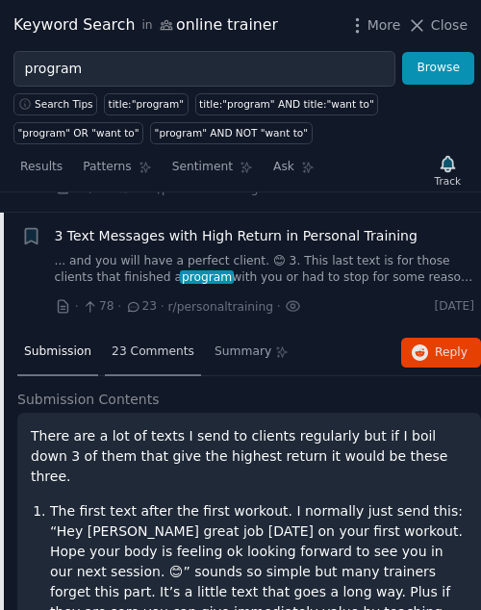
click at [141, 344] on span "23 Comments" at bounding box center [153, 352] width 83 height 17
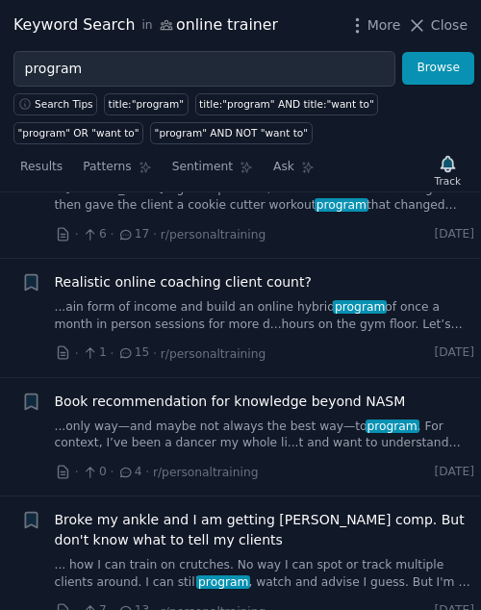
scroll to position [4435, 0]
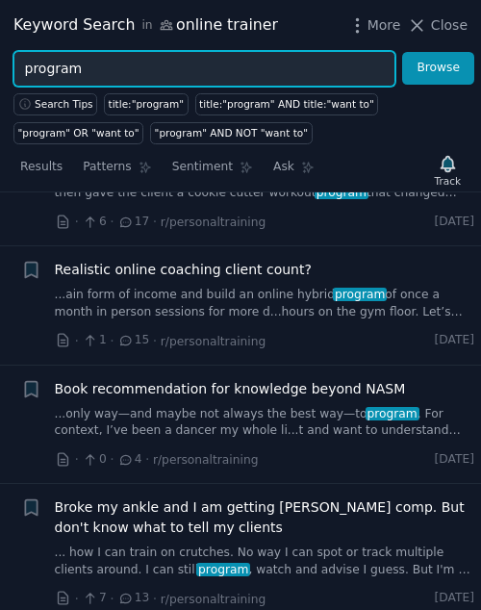
click at [38, 73] on input "program" at bounding box center [204, 69] width 382 height 36
click at [402, 52] on button "Browse" at bounding box center [438, 68] width 72 height 33
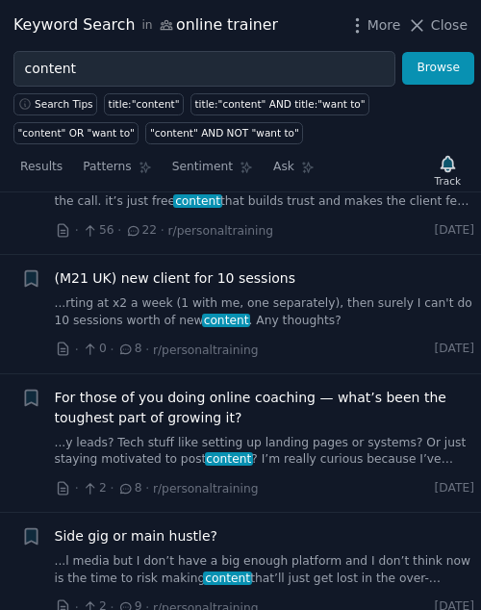
scroll to position [1600, 0]
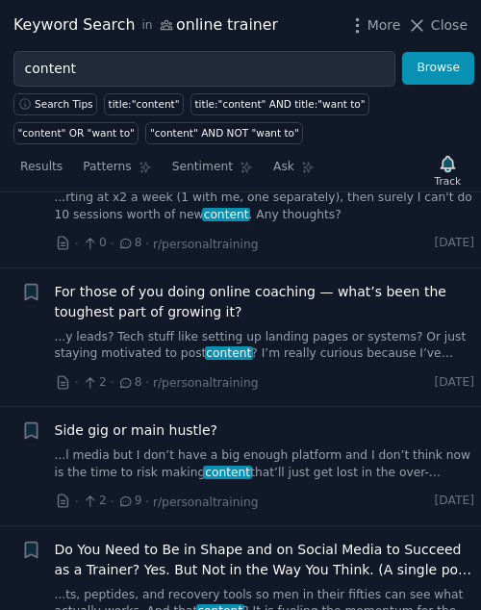
click at [123, 293] on span "For those of you doing online coaching — what’s been the toughest part of growi…" at bounding box center [265, 302] width 420 height 40
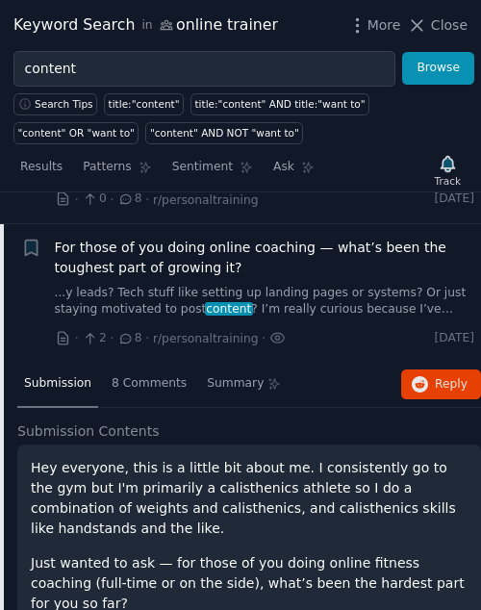
scroll to position [1676, 0]
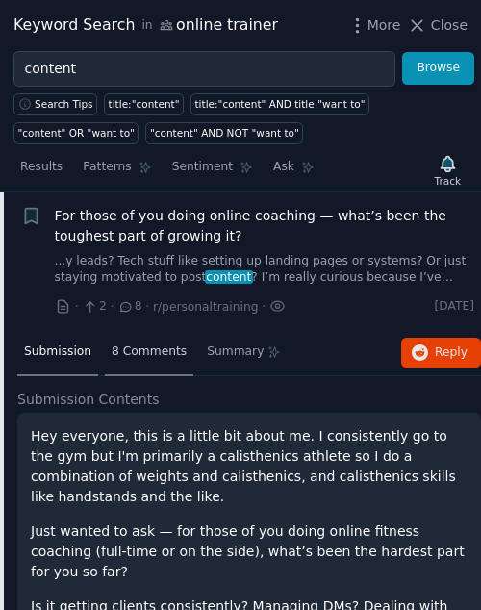
click at [149, 347] on span "8 Comments" at bounding box center [149, 352] width 75 height 17
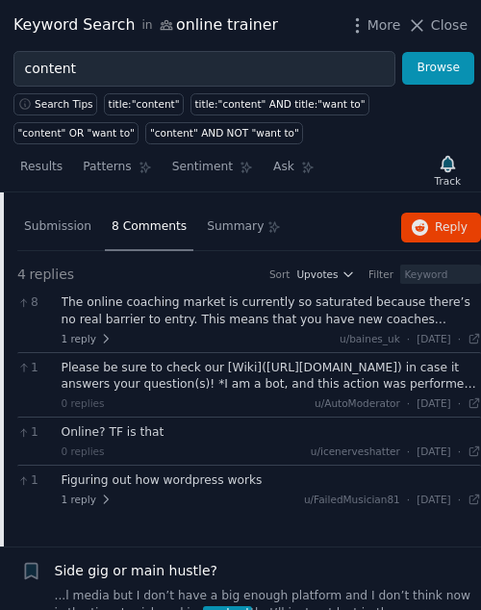
scroll to position [1797, 0]
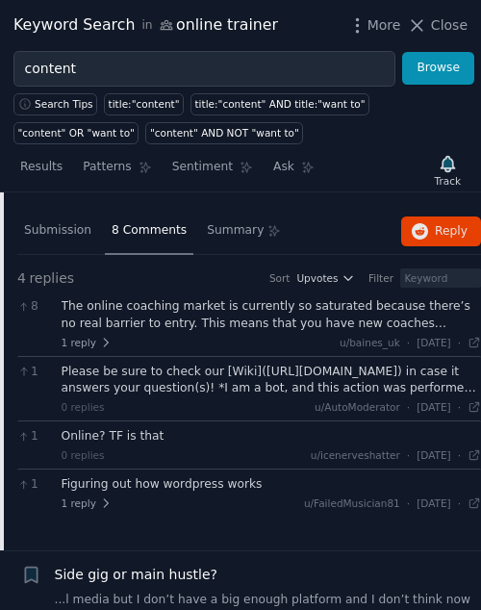
click at [109, 310] on div "The online coaching market is currently so saturated because there’s no real ba…" at bounding box center [272, 315] width 420 height 34
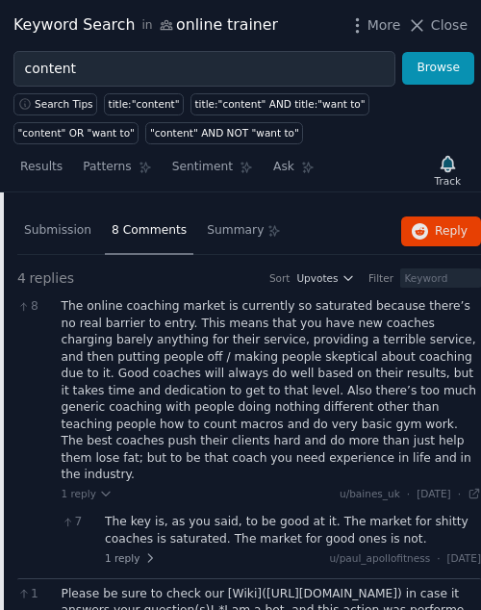
scroll to position [1839, 0]
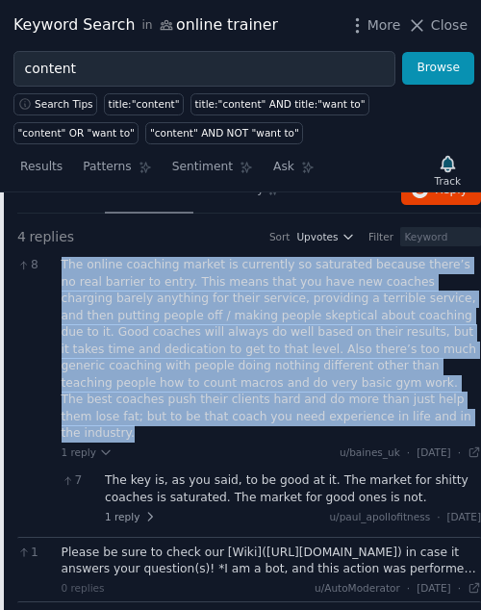
drag, startPoint x: 324, startPoint y: 414, endPoint x: 60, endPoint y: 272, distance: 300.0
click at [63, 268] on div "The online coaching market is currently so saturated because there’s no real ba…" at bounding box center [272, 350] width 420 height 186
copy div "The online coaching market is currently so saturated because there’s no real ba…"
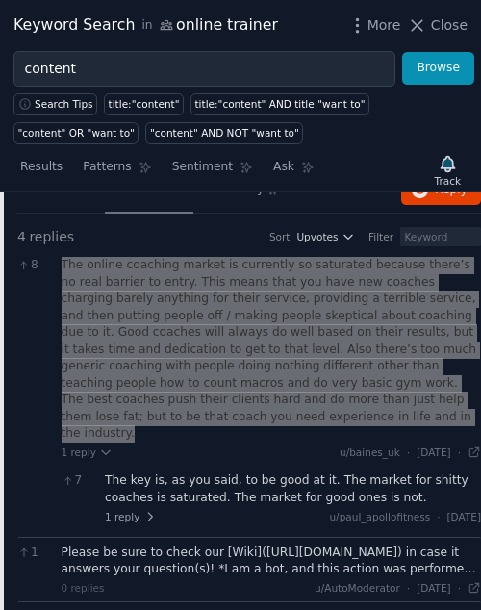
scroll to position [1899, 0]
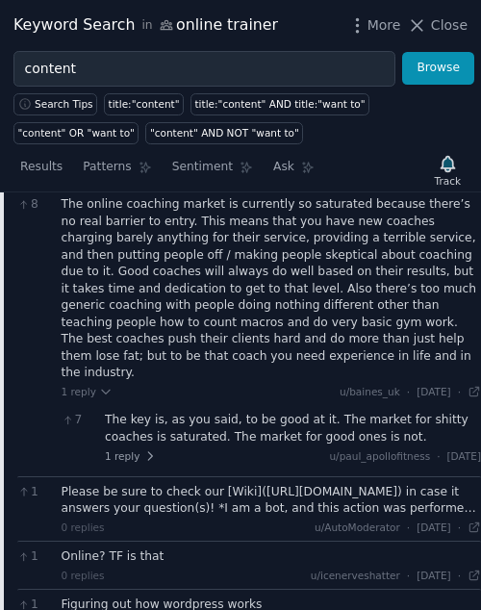
click at [155, 449] on div "1 reply u/[PERSON_NAME] · [DATE] 7:59:20 AM Sun 6/22/2025" at bounding box center [293, 455] width 376 height 13
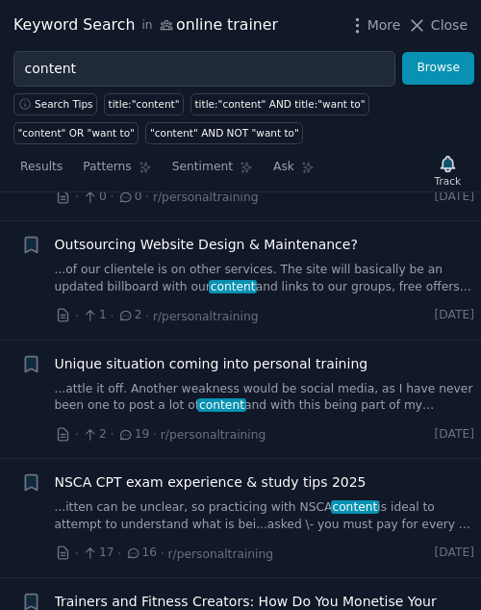
scroll to position [8180, 0]
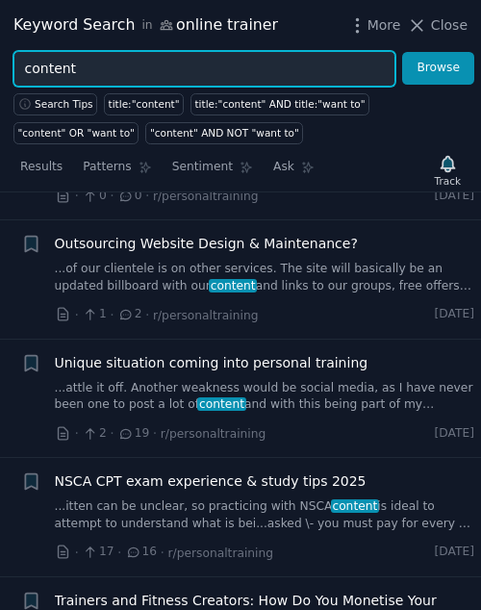
click at [45, 67] on input "content" at bounding box center [204, 69] width 382 height 36
click at [402, 52] on button "Browse" at bounding box center [438, 68] width 72 height 33
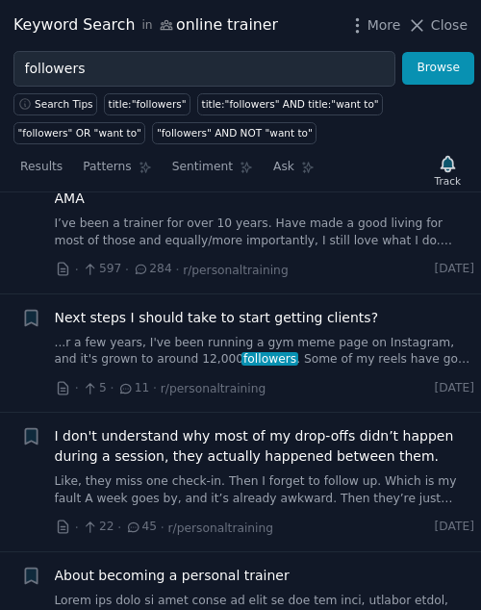
scroll to position [6313, 0]
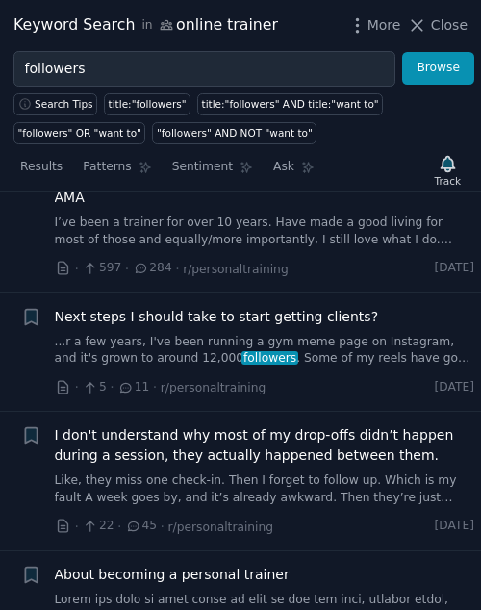
click at [135, 334] on link "...r a few years, I've been running a gym meme page on Instagram, and it's grow…" at bounding box center [265, 351] width 420 height 34
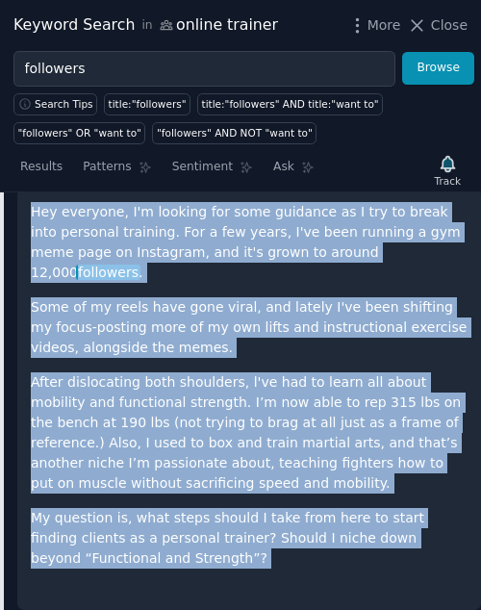
scroll to position [6621, 0]
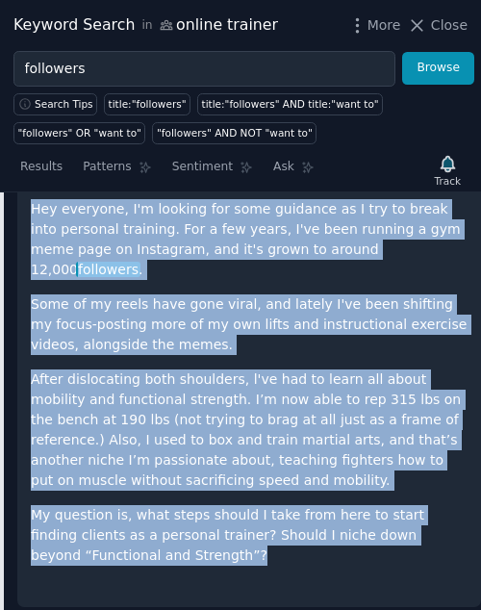
drag, startPoint x: 35, startPoint y: 233, endPoint x: 217, endPoint y: 495, distance: 319.2
click at [217, 495] on div "Hey everyone, I'm looking for some guidance as I try to break into personal tra…" at bounding box center [249, 396] width 437 height 394
copy div "Hey everyone, I'm looking for some guidance as I try to break into personal tra…"
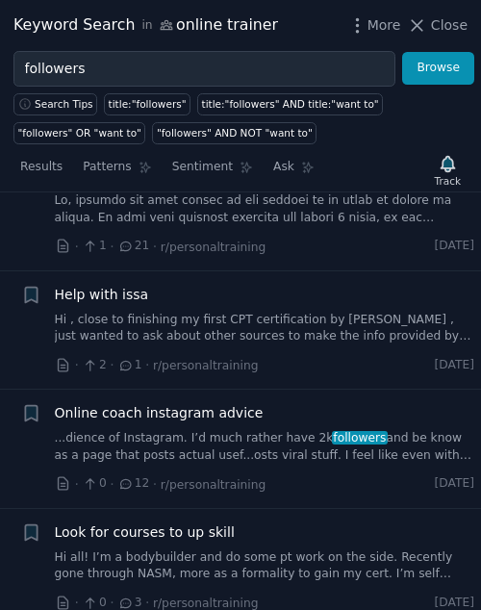
scroll to position [9284, 0]
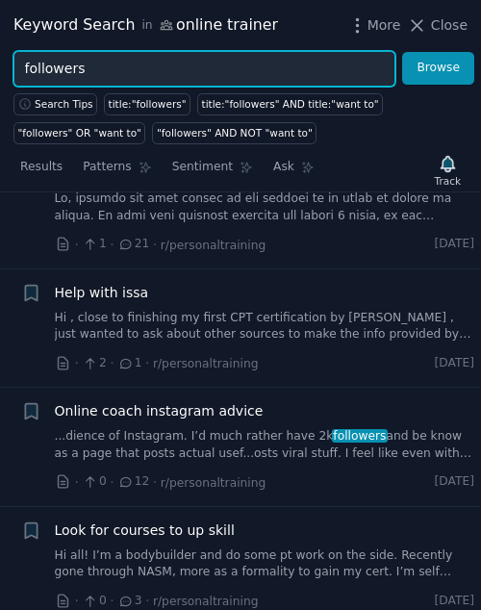
click at [57, 74] on input "followers" at bounding box center [204, 69] width 382 height 36
click at [402, 52] on button "Browse" at bounding box center [438, 68] width 72 height 33
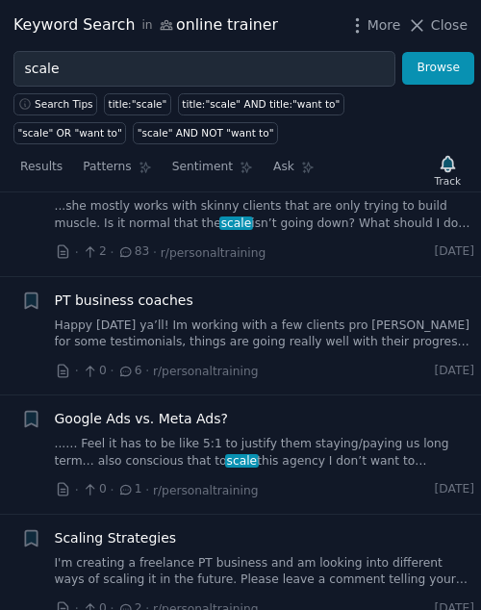
scroll to position [7312, 0]
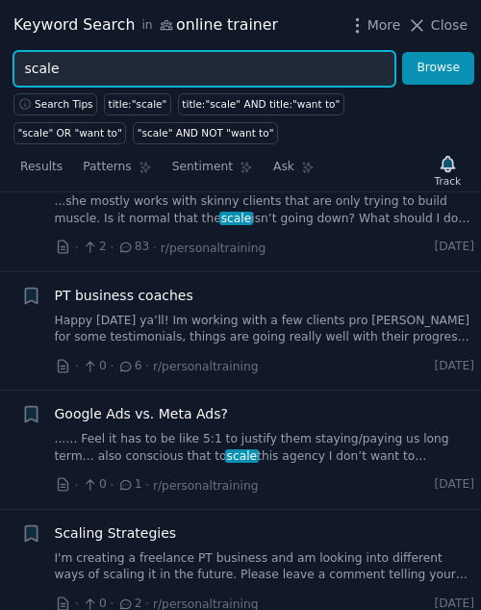
click at [41, 79] on input "scale" at bounding box center [204, 69] width 382 height 36
click at [41, 76] on input "scale" at bounding box center [204, 69] width 382 height 36
click at [402, 52] on button "Browse" at bounding box center [438, 68] width 72 height 33
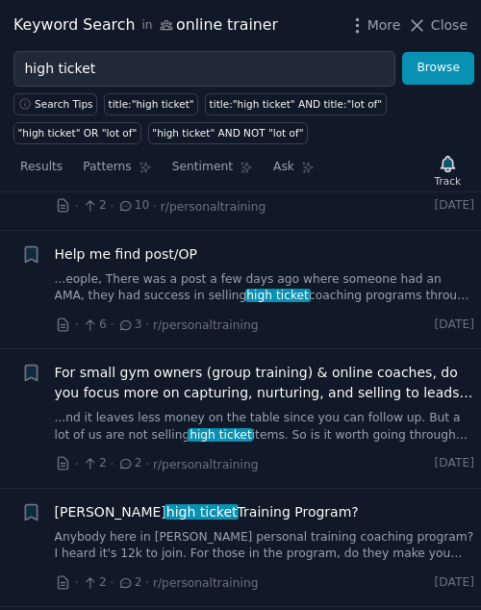
scroll to position [1386, 0]
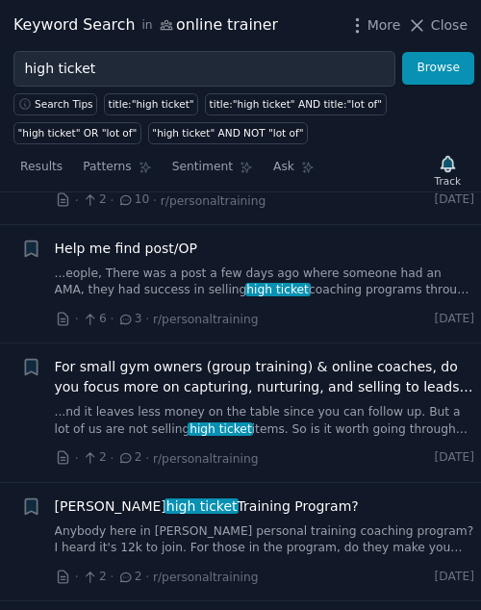
click at [171, 386] on span "For small gym owners (group training) & online coaches, do you focus more on ca…" at bounding box center [265, 377] width 420 height 40
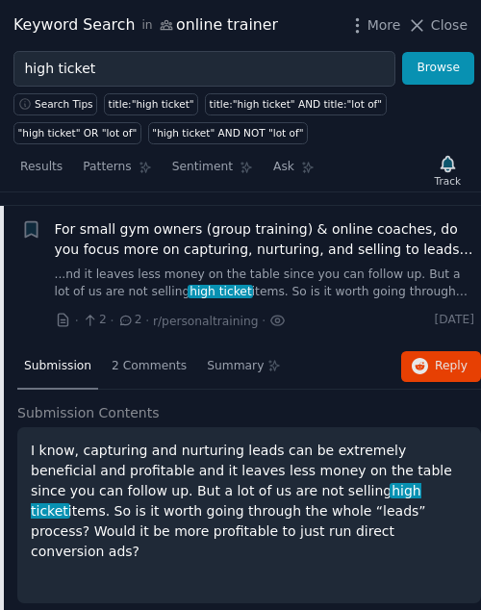
scroll to position [1537, 0]
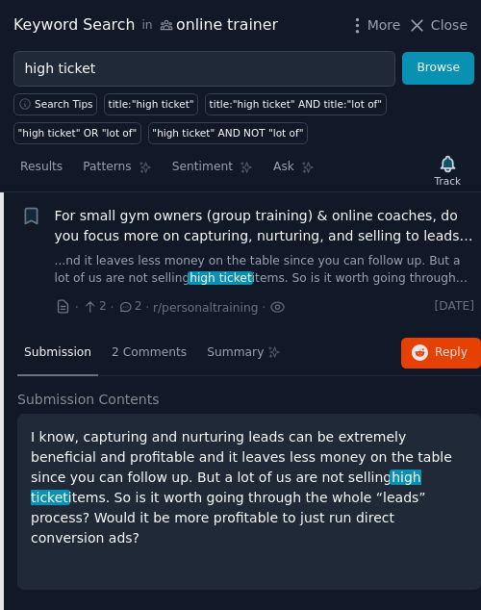
click at [295, 221] on span "For small gym owners (group training) & online coaches, do you focus more on ca…" at bounding box center [265, 226] width 420 height 40
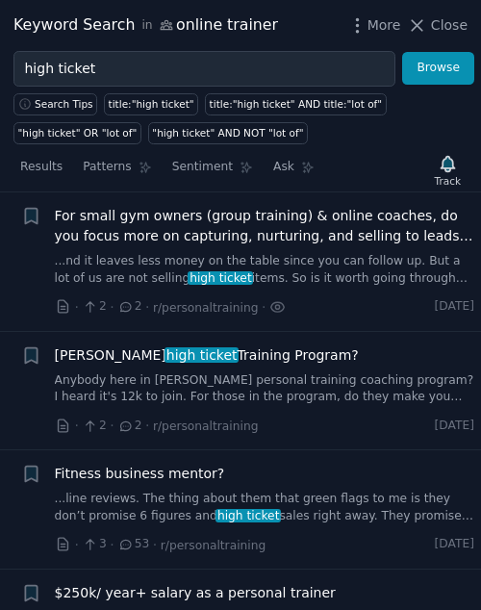
click at [295, 228] on span "For small gym owners (group training) & online coaches, do you focus more on ca…" at bounding box center [265, 226] width 420 height 40
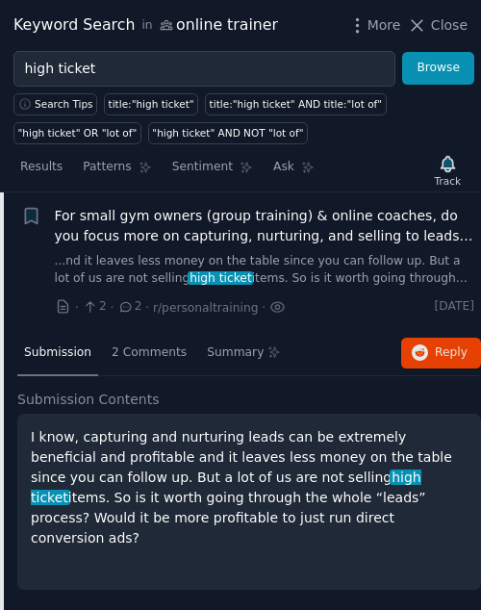
click at [248, 265] on link "...nd it leaves less money on the table since you can follow up. But a lot of u…" at bounding box center [265, 270] width 420 height 34
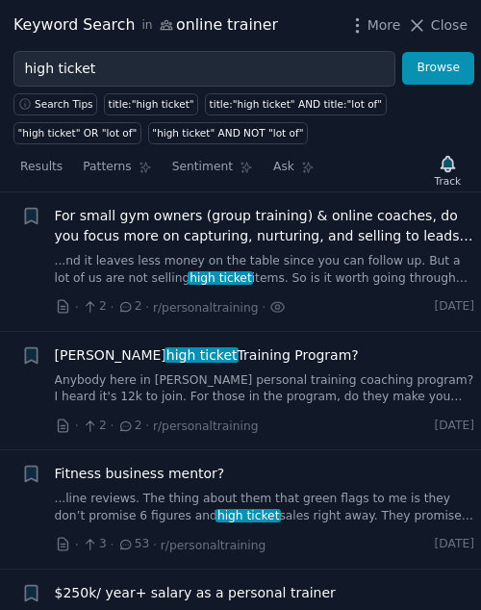
click at [109, 246] on div "For small gym owners (group training) & online coaches, do you focus more on ca…" at bounding box center [265, 246] width 420 height 81
click at [107, 234] on span "For small gym owners (group training) & online coaches, do you focus more on ca…" at bounding box center [265, 226] width 420 height 40
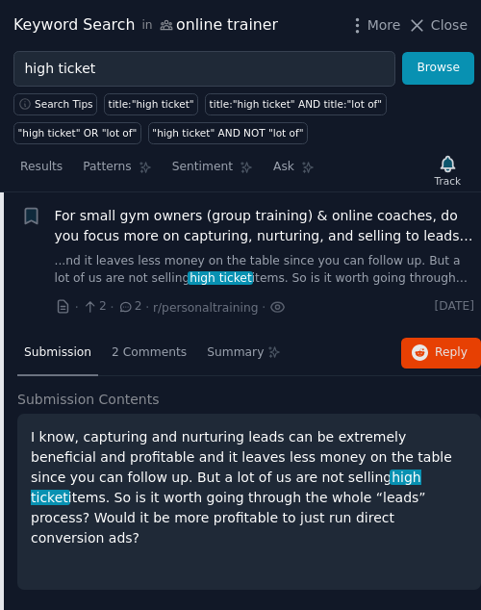
click at [63, 352] on span "Submission" at bounding box center [57, 352] width 67 height 17
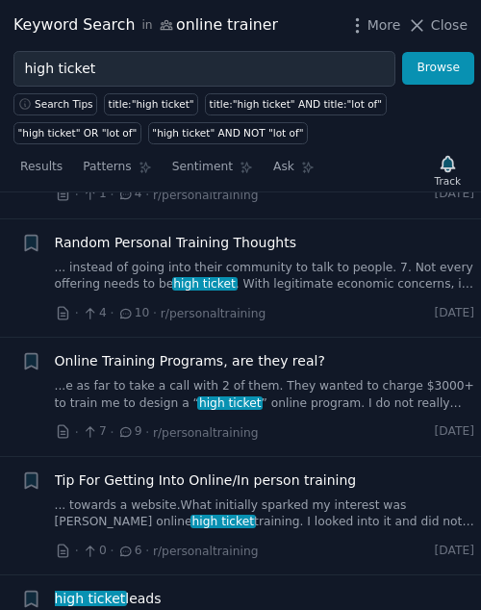
scroll to position [2874, 0]
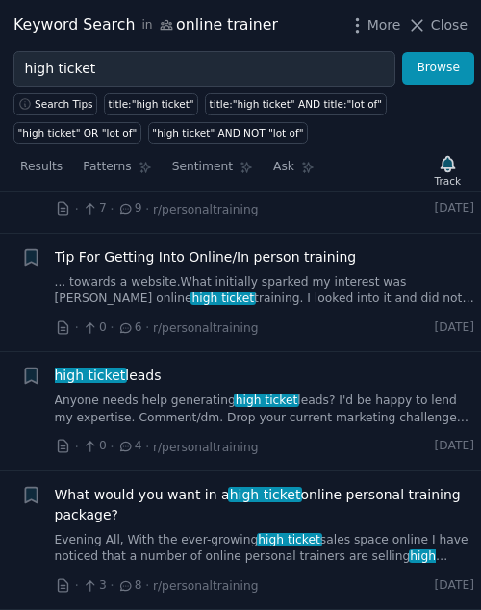
click at [93, 498] on span "What would you want in a high ticket online personal training package?" at bounding box center [265, 505] width 420 height 40
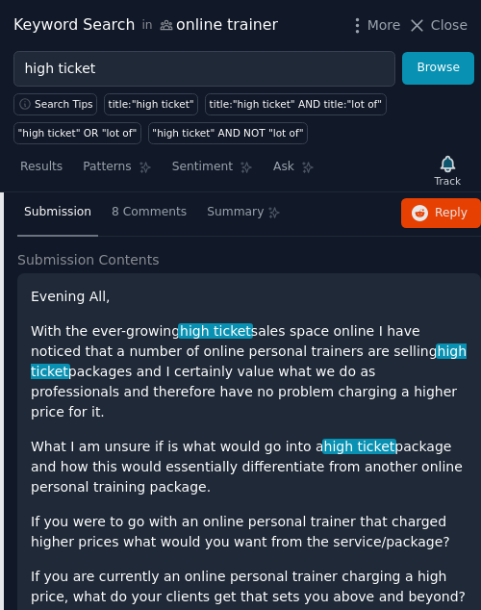
scroll to position [3067, 0]
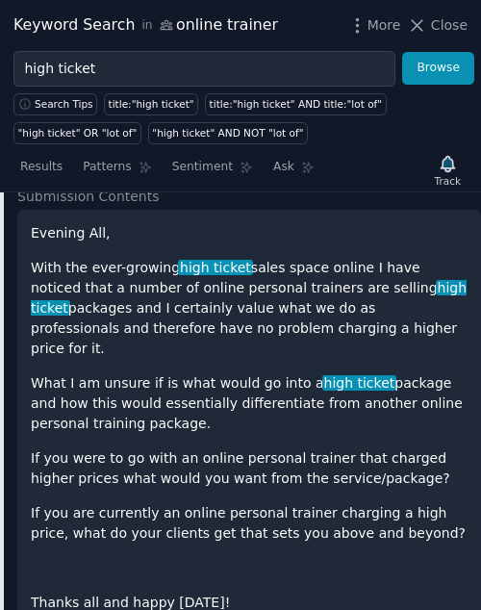
click at [114, 307] on p "With the ever-growing high ticket sales space online I have noticed that a numb…" at bounding box center [249, 308] width 437 height 101
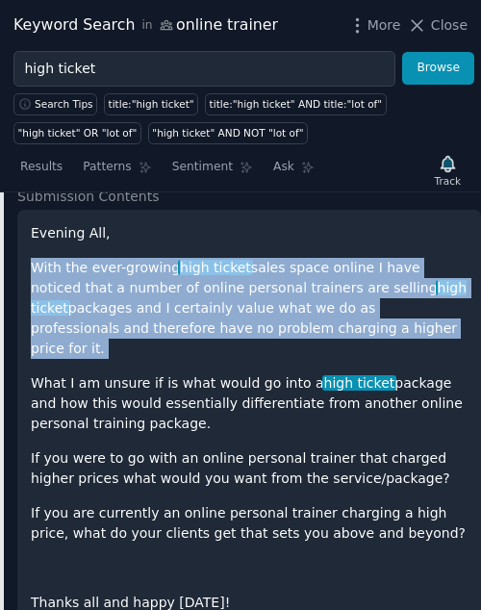
click at [114, 307] on p "With the ever-growing high ticket sales space online I have noticed that a numb…" at bounding box center [249, 308] width 437 height 101
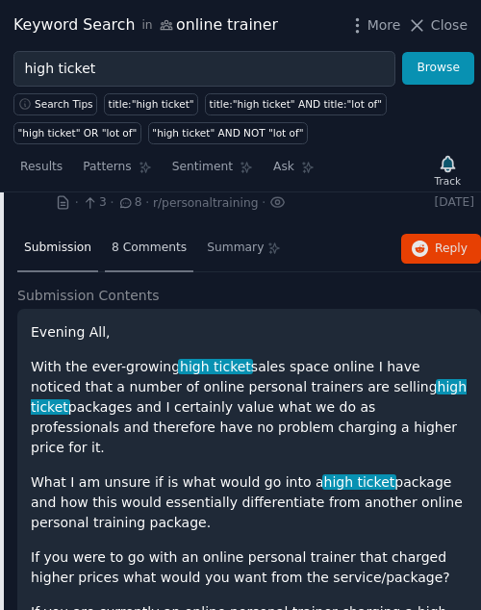
click at [142, 251] on span "8 Comments" at bounding box center [149, 248] width 75 height 17
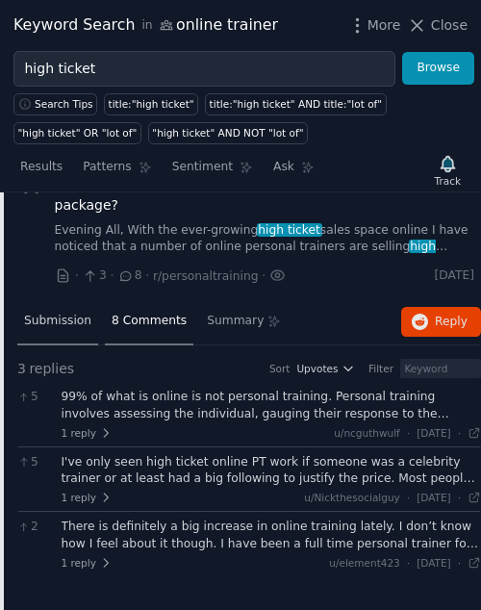
scroll to position [2895, 0]
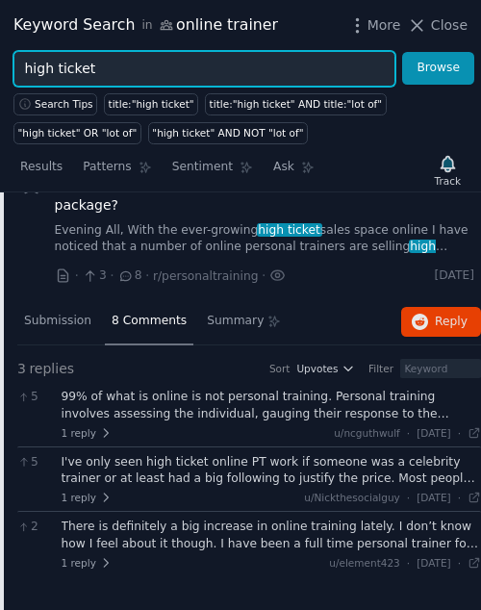
click at [43, 63] on input "high ticket" at bounding box center [204, 69] width 382 height 36
click at [402, 52] on button "Browse" at bounding box center [438, 68] width 72 height 33
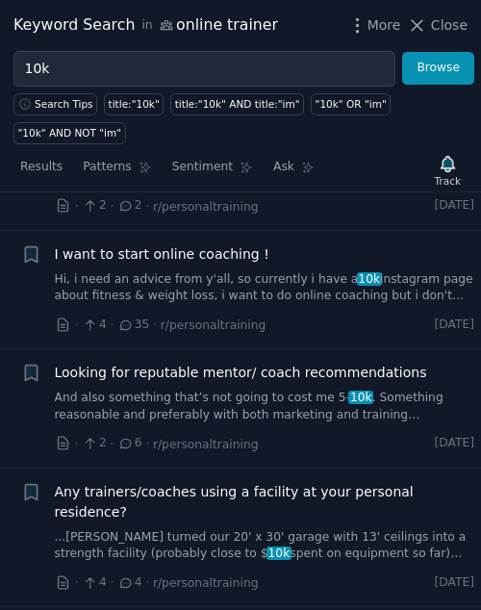
scroll to position [5094, 0]
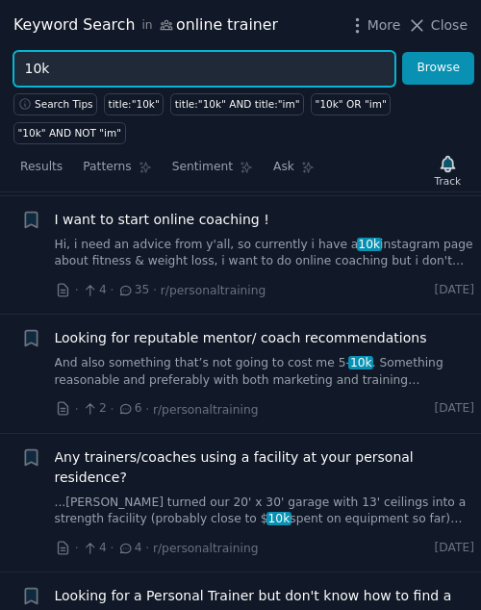
drag, startPoint x: 52, startPoint y: 65, endPoint x: 1, endPoint y: 64, distance: 51.0
click at [1, 64] on div "10k Browse" at bounding box center [240, 69] width 481 height 36
click at [402, 52] on button "Browse" at bounding box center [438, 68] width 72 height 33
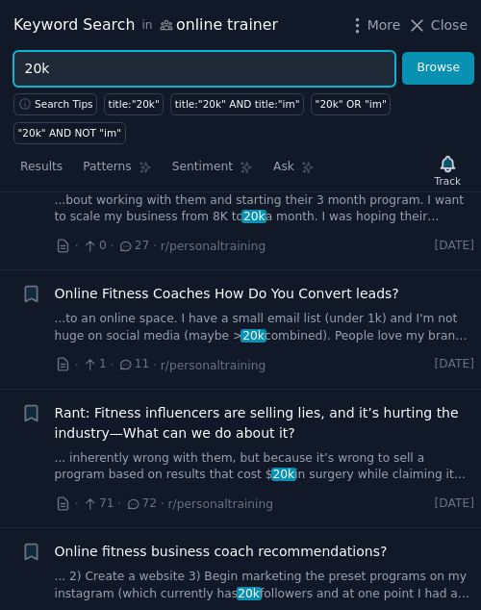
scroll to position [454, 0]
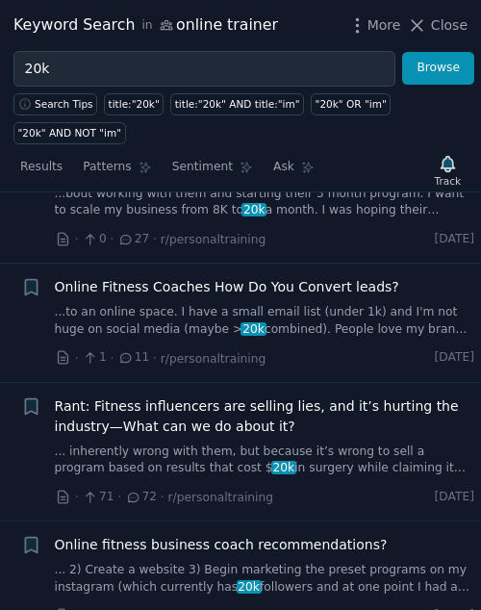
click at [155, 285] on span "Online Fitness Coaches How Do You Convert leads?" at bounding box center [227, 287] width 344 height 20
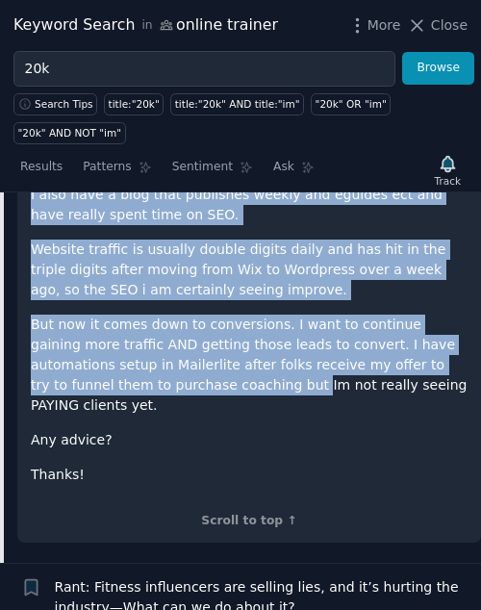
scroll to position [1014, 0]
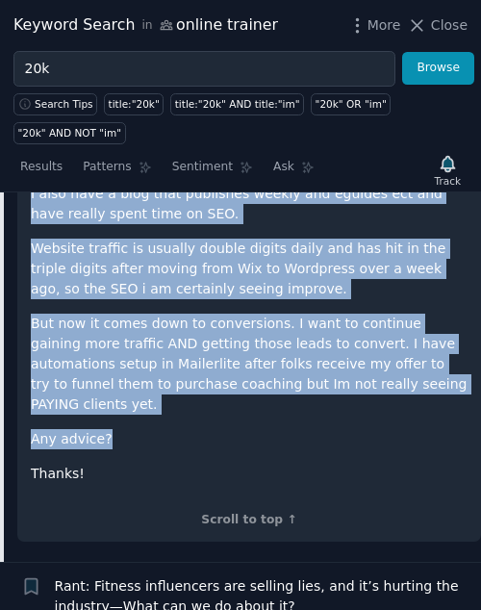
drag, startPoint x: 31, startPoint y: 314, endPoint x: 177, endPoint y: 426, distance: 184.6
click at [177, 426] on div "Fellow online fitness coaches: how are you getting clients and converting leads…" at bounding box center [249, 201] width 437 height 566
copy div "Fellow online fitness coaches: how are you getting clients and converting leads…"
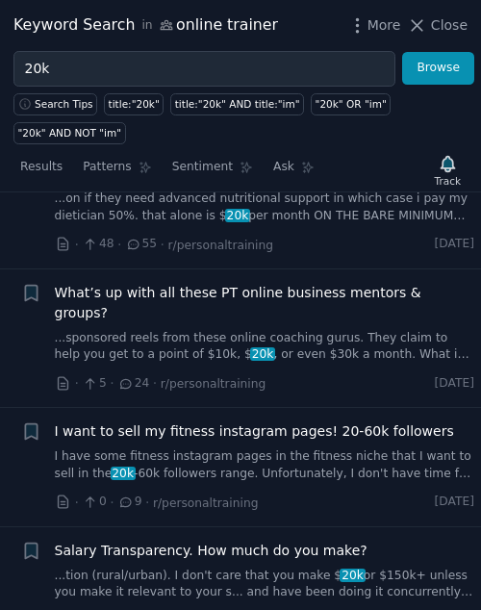
scroll to position [3244, 0]
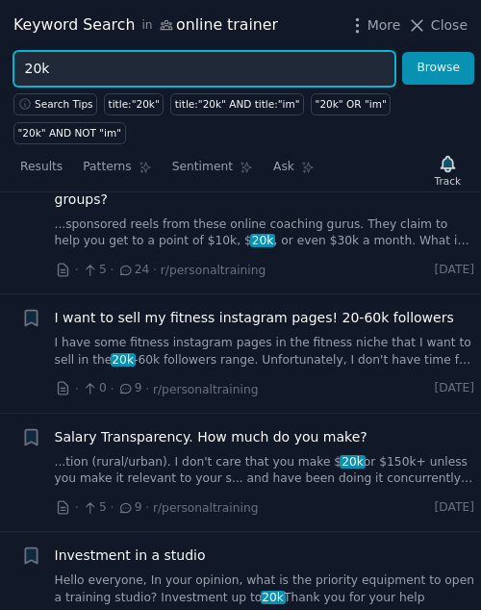
drag, startPoint x: 71, startPoint y: 67, endPoint x: 2, endPoint y: 67, distance: 69.3
click at [2, 67] on div "20k Browse" at bounding box center [240, 69] width 481 height 36
click at [402, 52] on button "Browse" at bounding box center [438, 68] width 72 height 33
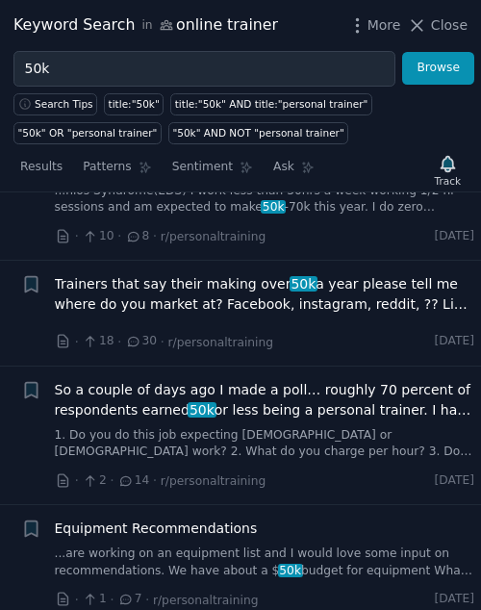
scroll to position [998, 0]
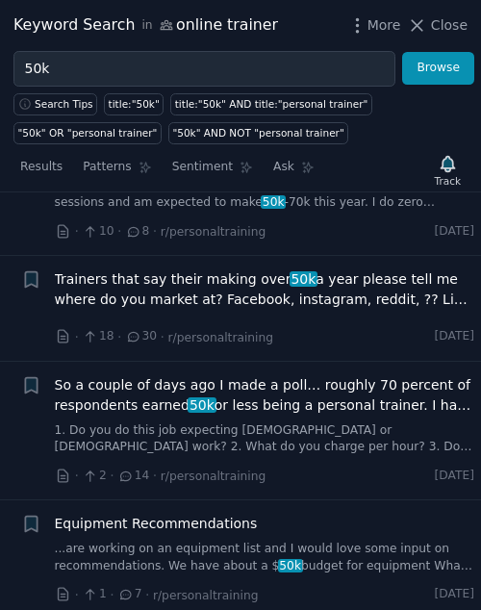
click at [148, 287] on span "Trainers that say their making over 50k a year please tell me where do you mark…" at bounding box center [265, 289] width 420 height 40
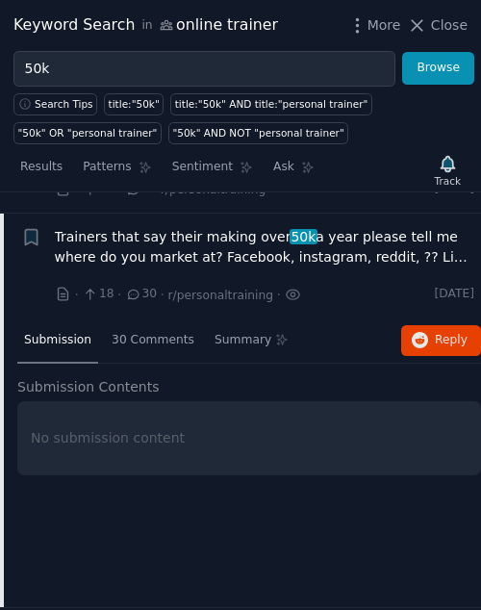
scroll to position [1061, 0]
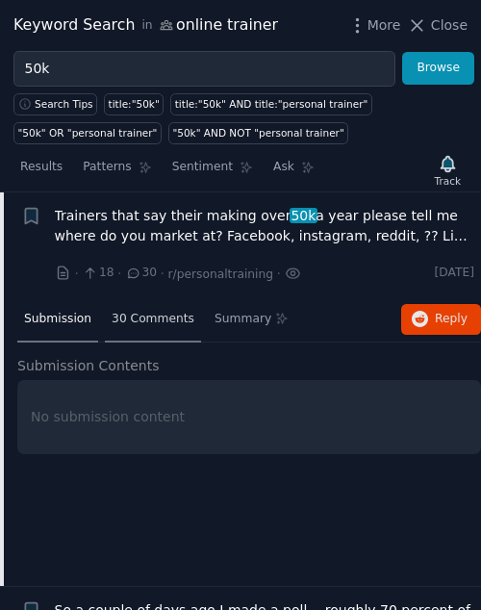
click at [145, 318] on span "30 Comments" at bounding box center [153, 319] width 83 height 17
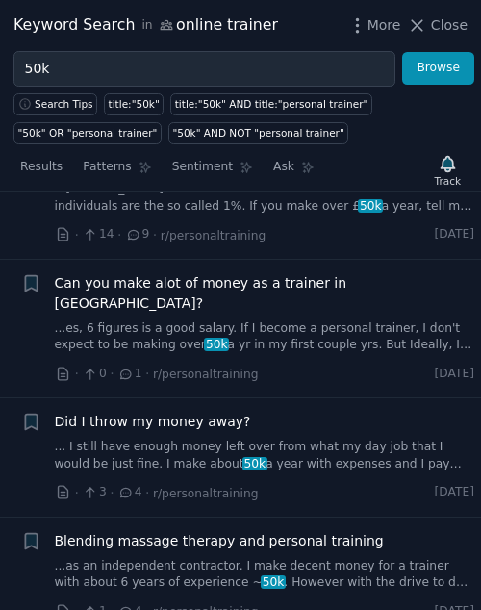
scroll to position [2587, 0]
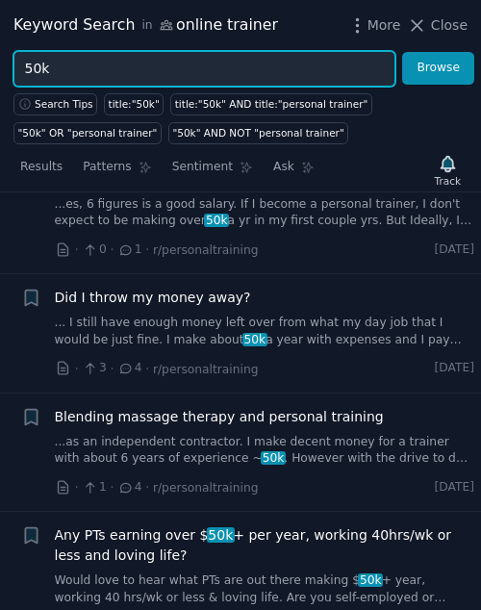
click at [39, 64] on input "50k" at bounding box center [204, 69] width 382 height 36
type input "ads"
click at [402, 52] on button "Browse" at bounding box center [438, 68] width 72 height 33
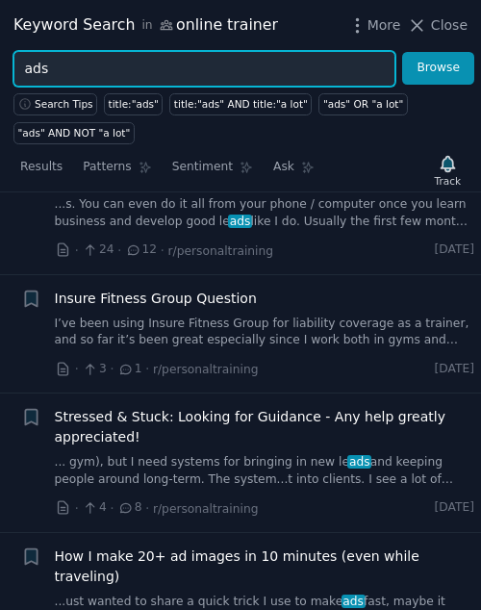
scroll to position [860, 0]
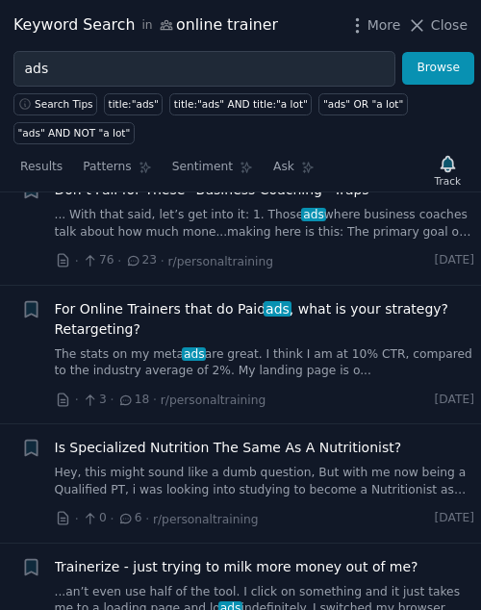
scroll to position [11487, 0]
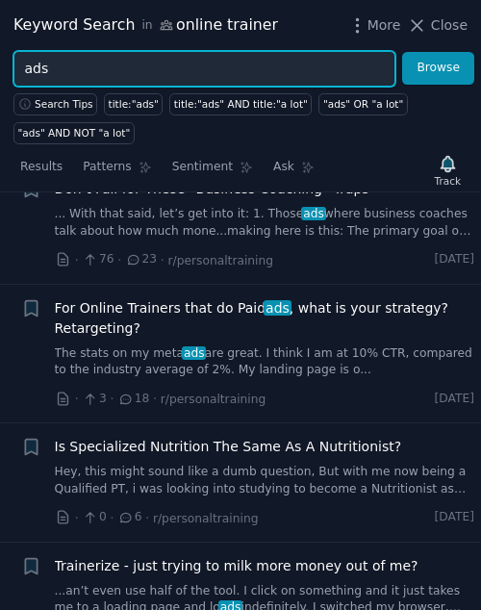
click at [34, 62] on input "ads" at bounding box center [204, 69] width 382 height 36
click at [402, 52] on button "Browse" at bounding box center [438, 68] width 72 height 33
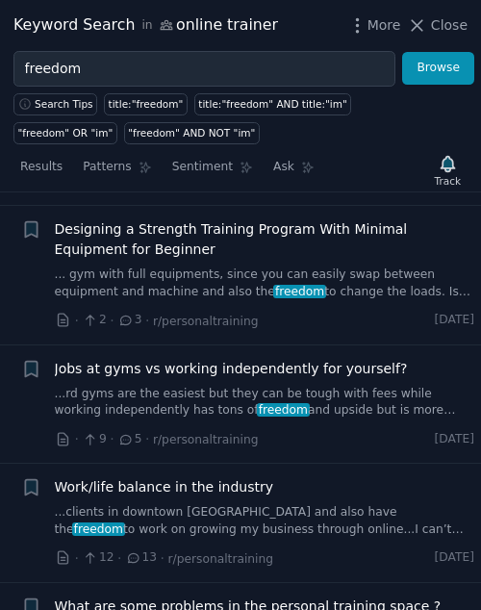
scroll to position [3971, 0]
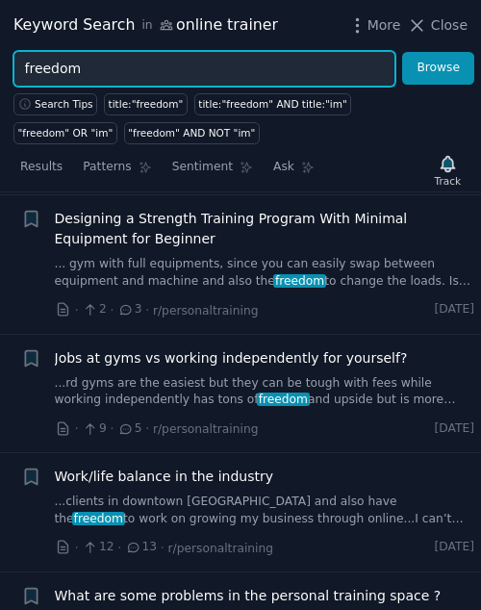
click at [48, 64] on input "freedom" at bounding box center [204, 69] width 382 height 36
click at [402, 52] on button "Browse" at bounding box center [438, 68] width 72 height 33
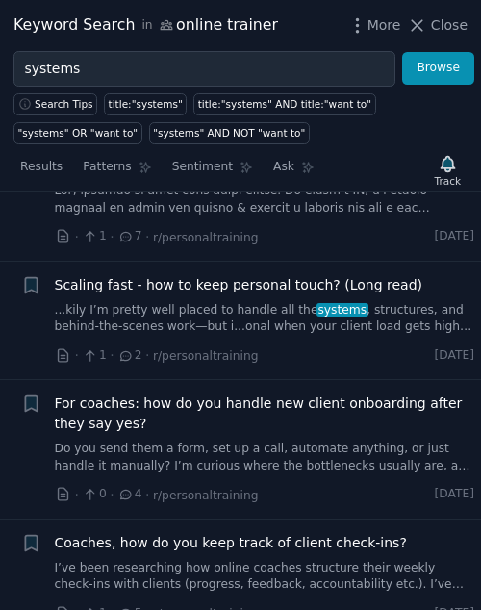
scroll to position [4232, 0]
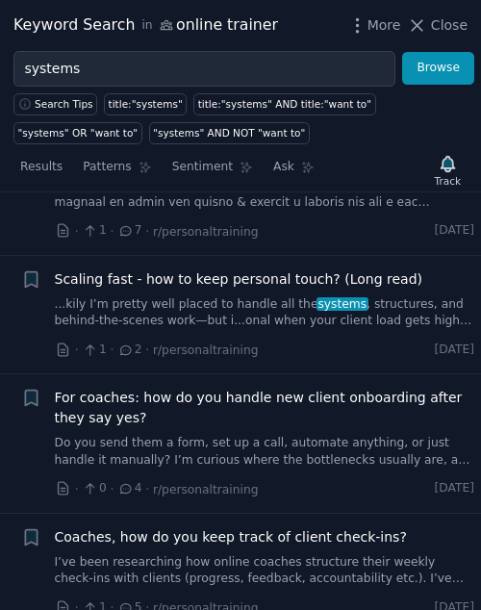
click at [140, 269] on span "Scaling fast - how to keep personal touch? (Long read)" at bounding box center [239, 279] width 368 height 20
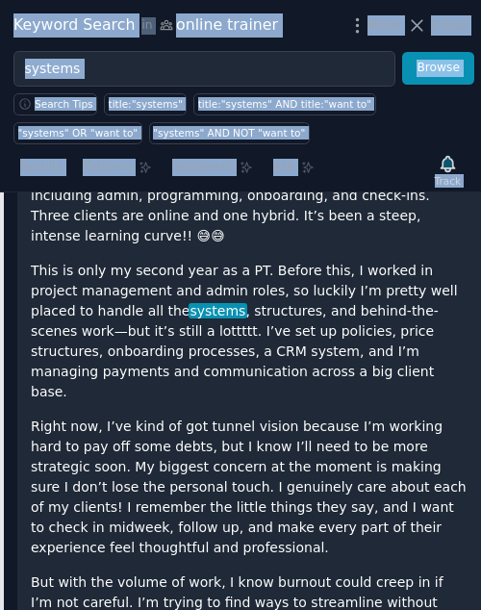
scroll to position [5119, 0]
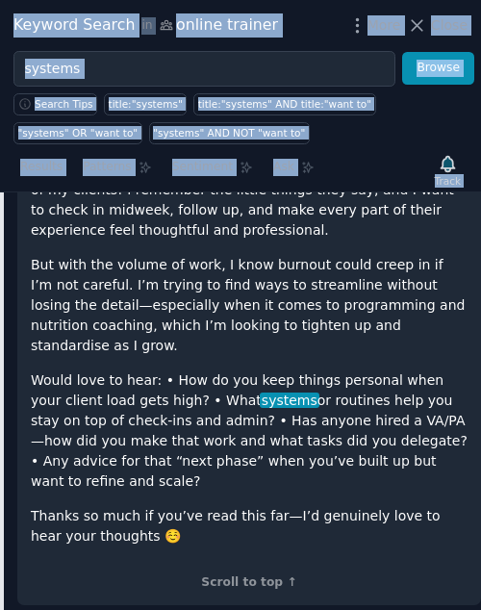
drag, startPoint x: 36, startPoint y: 214, endPoint x: 193, endPoint y: 376, distance: 226.6
click at [193, 376] on div "Hey everyone, I just wanted to share a bit of my journey and get some input fro…" at bounding box center [249, 64] width 437 height 964
copy div "Hey everyone, I just wanted to share a bit of my journey and get some input fro…"
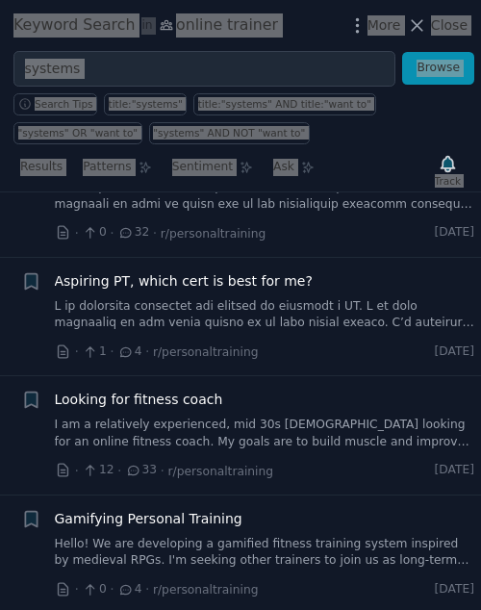
scroll to position [11342, 0]
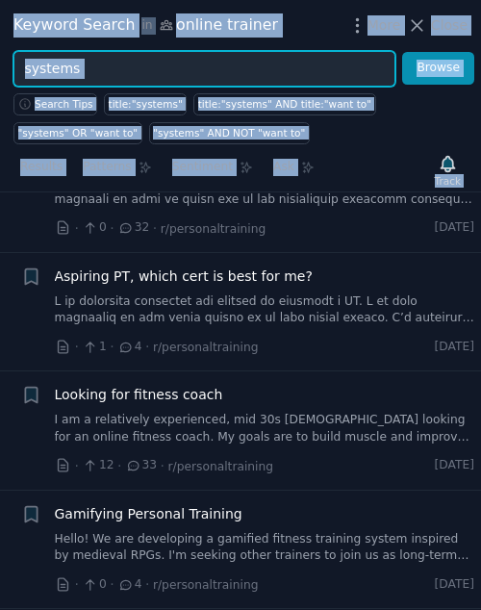
click at [64, 61] on input "systems" at bounding box center [204, 69] width 382 height 36
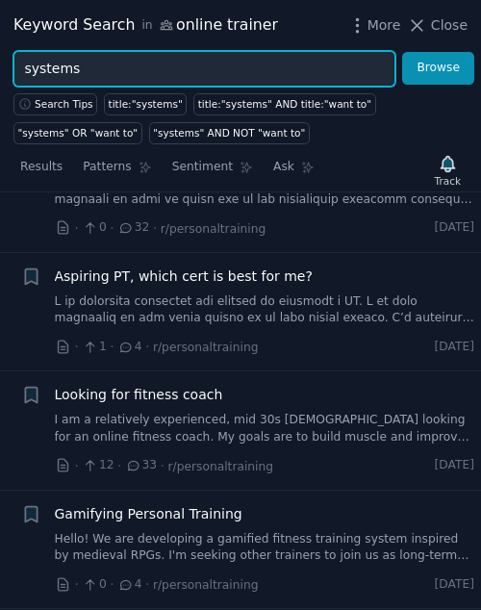
click at [64, 61] on input "systems" at bounding box center [204, 69] width 382 height 36
click at [402, 52] on button "Browse" at bounding box center [438, 68] width 72 height 33
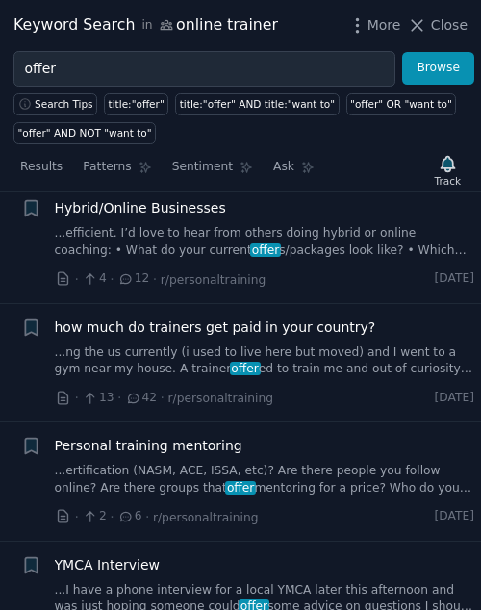
scroll to position [0, 0]
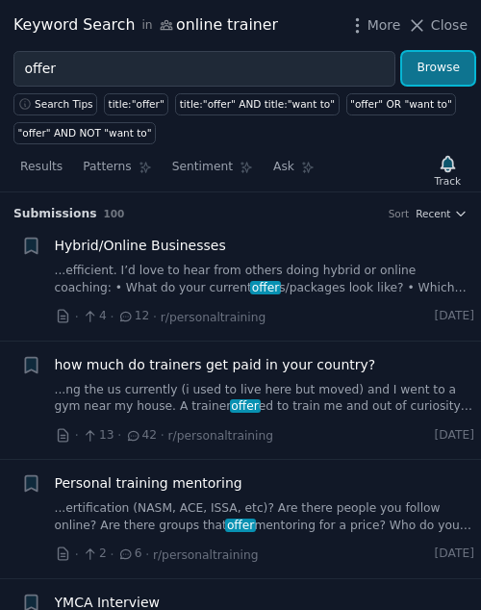
click at [431, 65] on button "Browse" at bounding box center [438, 68] width 72 height 33
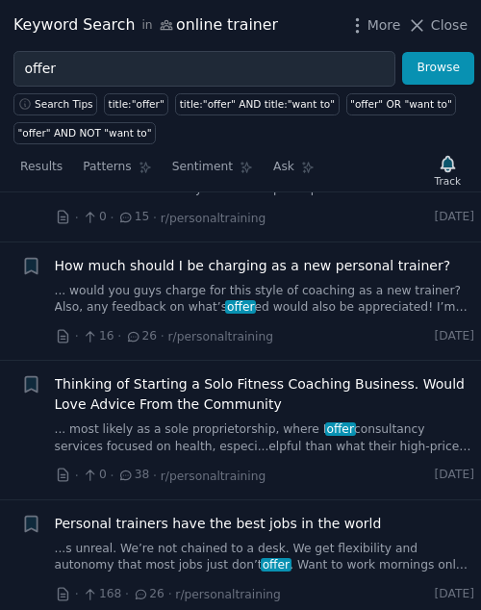
scroll to position [6760, 0]
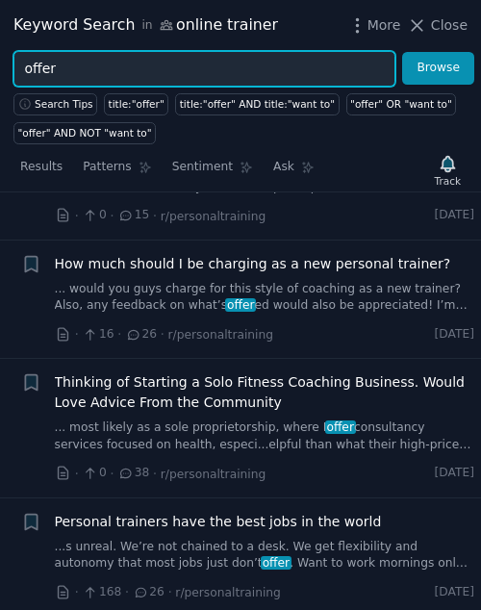
click at [37, 70] on input "offer" at bounding box center [204, 69] width 382 height 36
click at [402, 52] on button "Browse" at bounding box center [438, 68] width 72 height 33
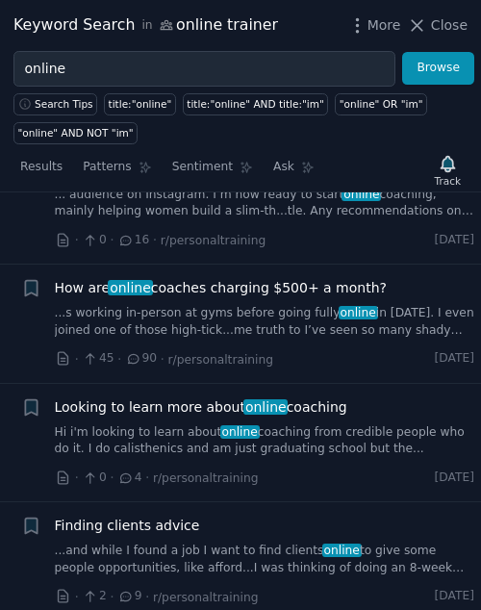
scroll to position [6449, 0]
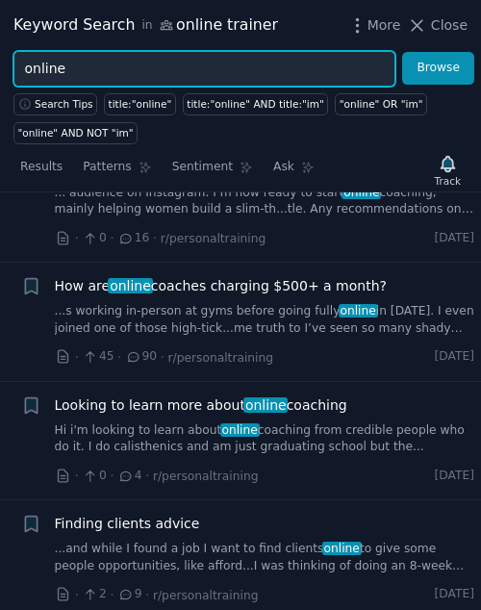
click at [54, 68] on input "online" at bounding box center [204, 69] width 382 height 36
click at [402, 52] on button "Browse" at bounding box center [438, 68] width 72 height 33
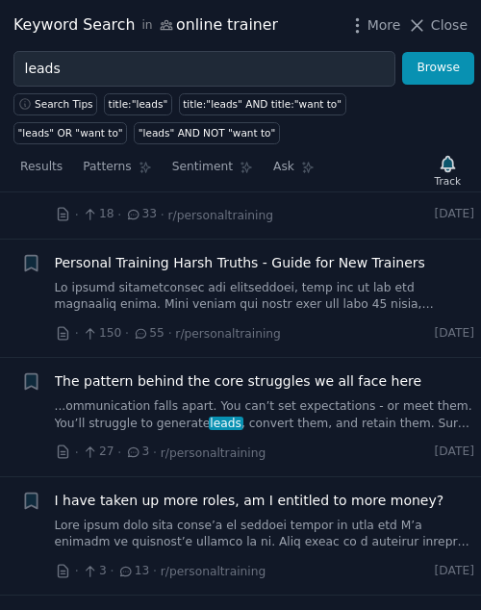
scroll to position [9033, 0]
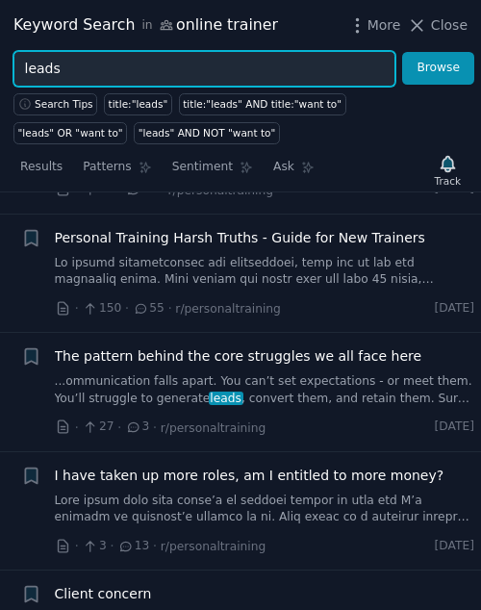
click at [33, 76] on input "leads" at bounding box center [204, 69] width 382 height 36
click at [402, 52] on button "Browse" at bounding box center [438, 68] width 72 height 33
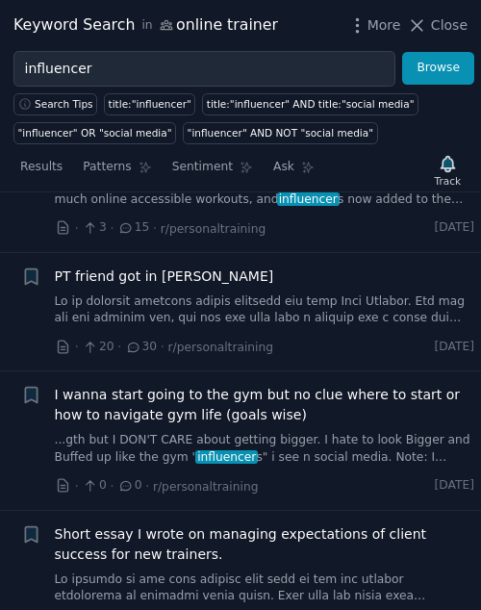
scroll to position [7270, 0]
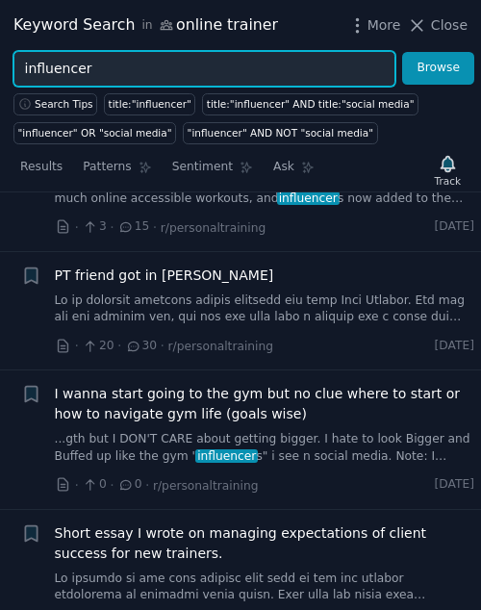
click at [51, 74] on input "influencer" at bounding box center [204, 69] width 382 height 36
click at [402, 52] on button "Browse" at bounding box center [438, 68] width 72 height 33
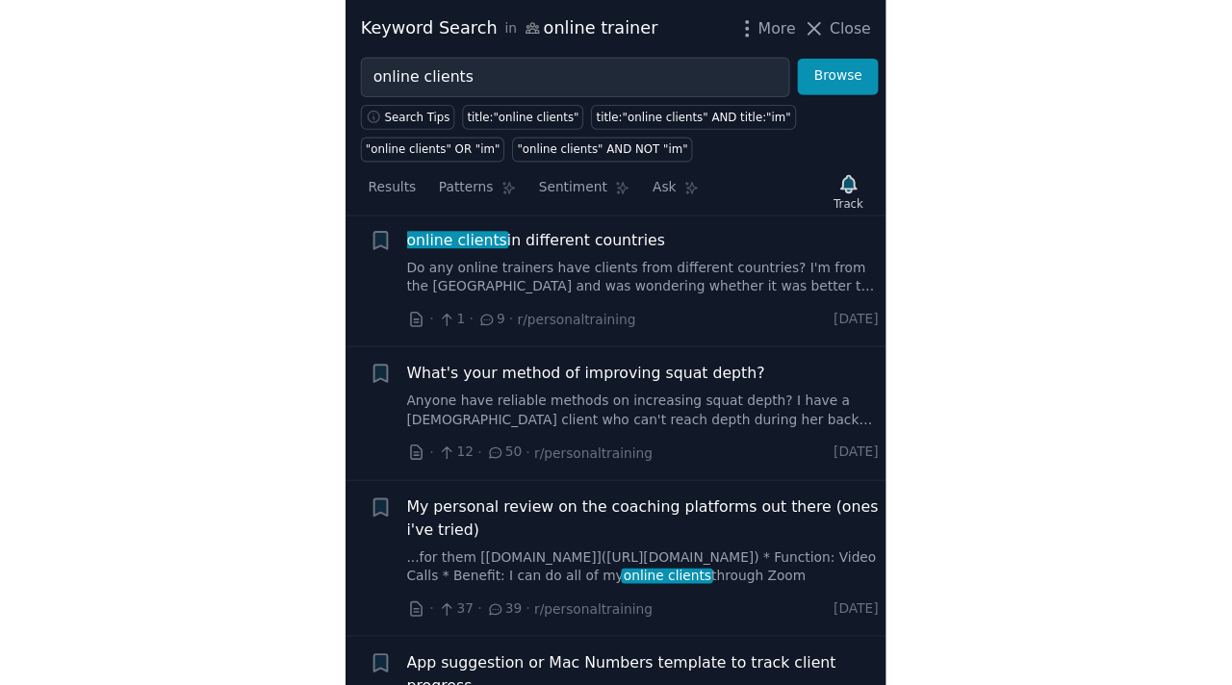
scroll to position [5686, 0]
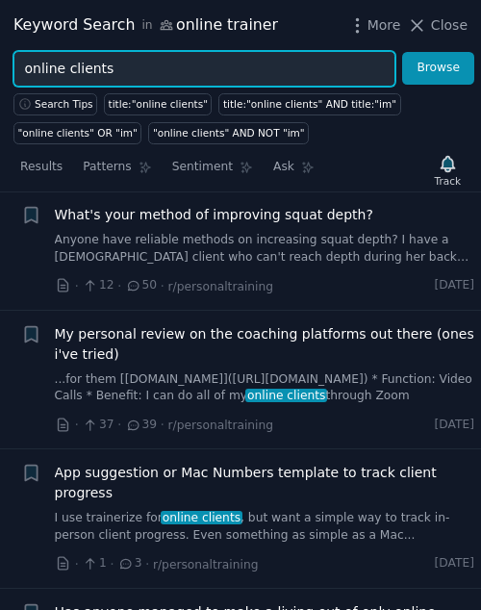
click at [56, 69] on input "online clients" at bounding box center [204, 69] width 382 height 36
click at [402, 52] on button "Browse" at bounding box center [438, 68] width 72 height 33
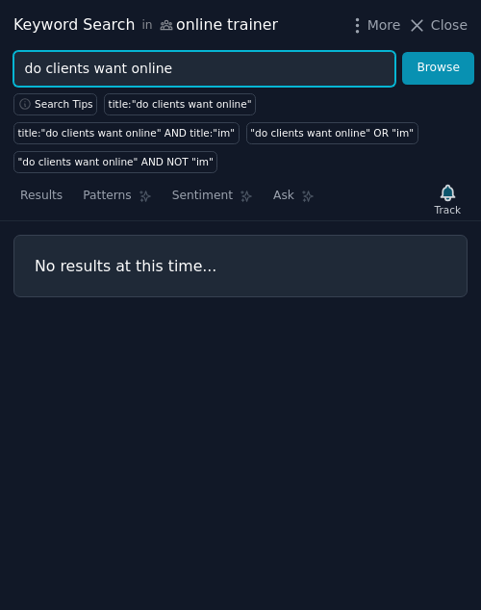
click at [77, 61] on input "do clients want online" at bounding box center [204, 69] width 382 height 36
type input "prefer online"
click at [402, 52] on button "Browse" at bounding box center [438, 68] width 72 height 33
